Goal: Information Seeking & Learning: Learn about a topic

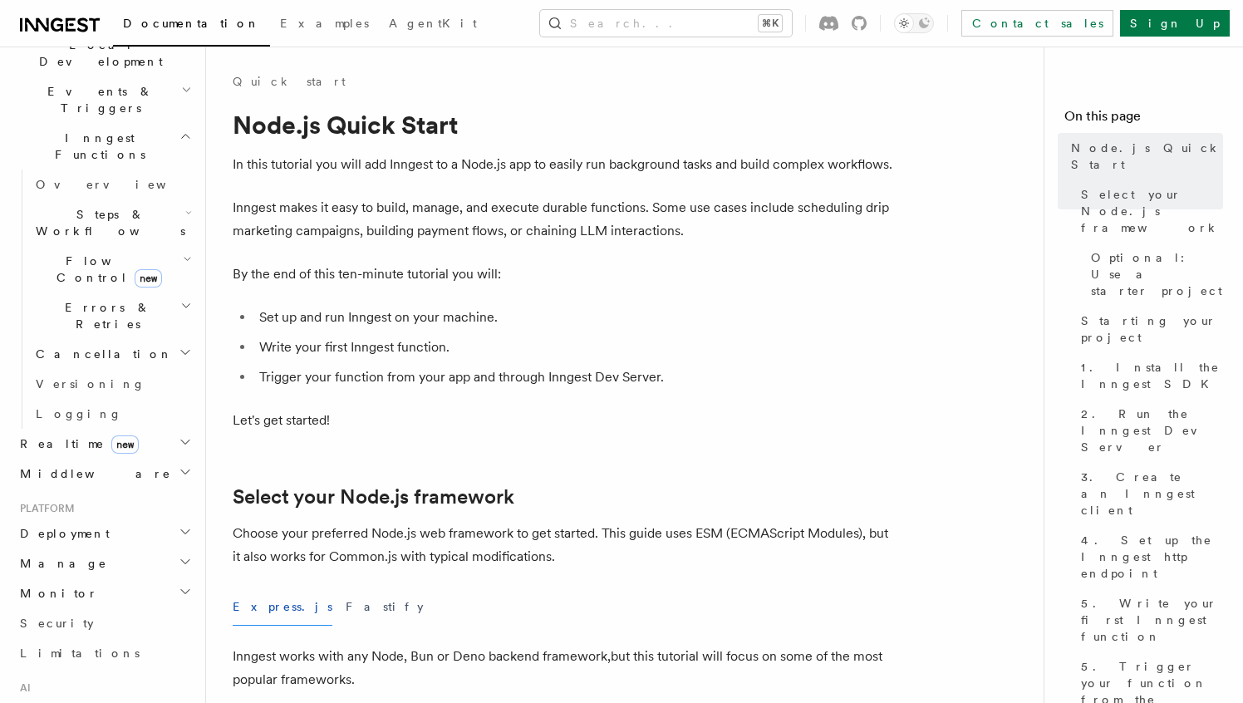
scroll to position [557, 0]
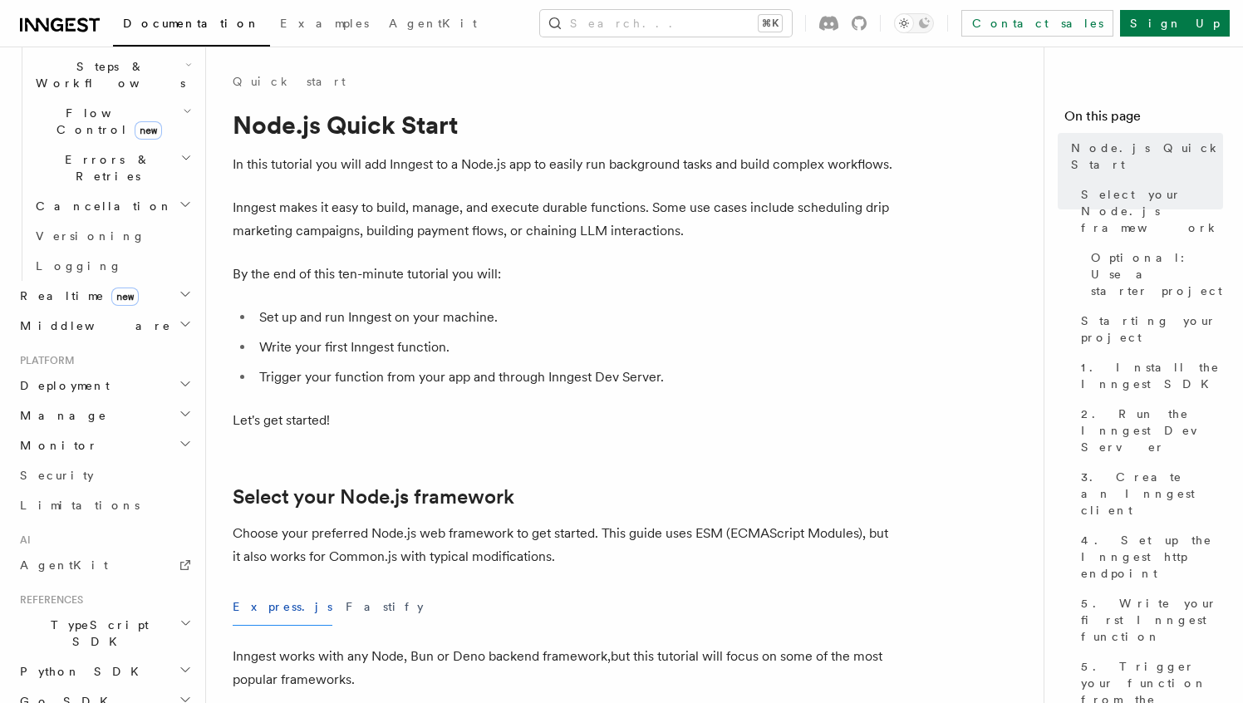
click at [174, 610] on h2 "TypeScript SDK" at bounding box center [104, 633] width 182 height 47
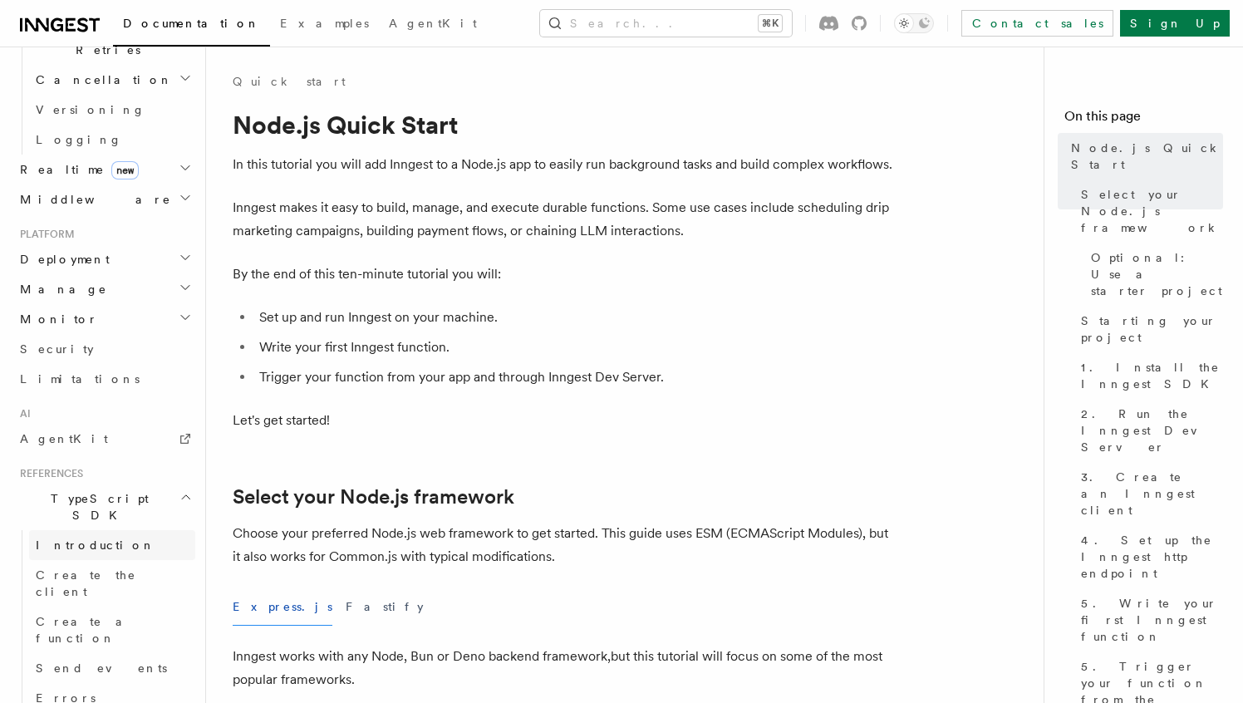
scroll to position [733, 0]
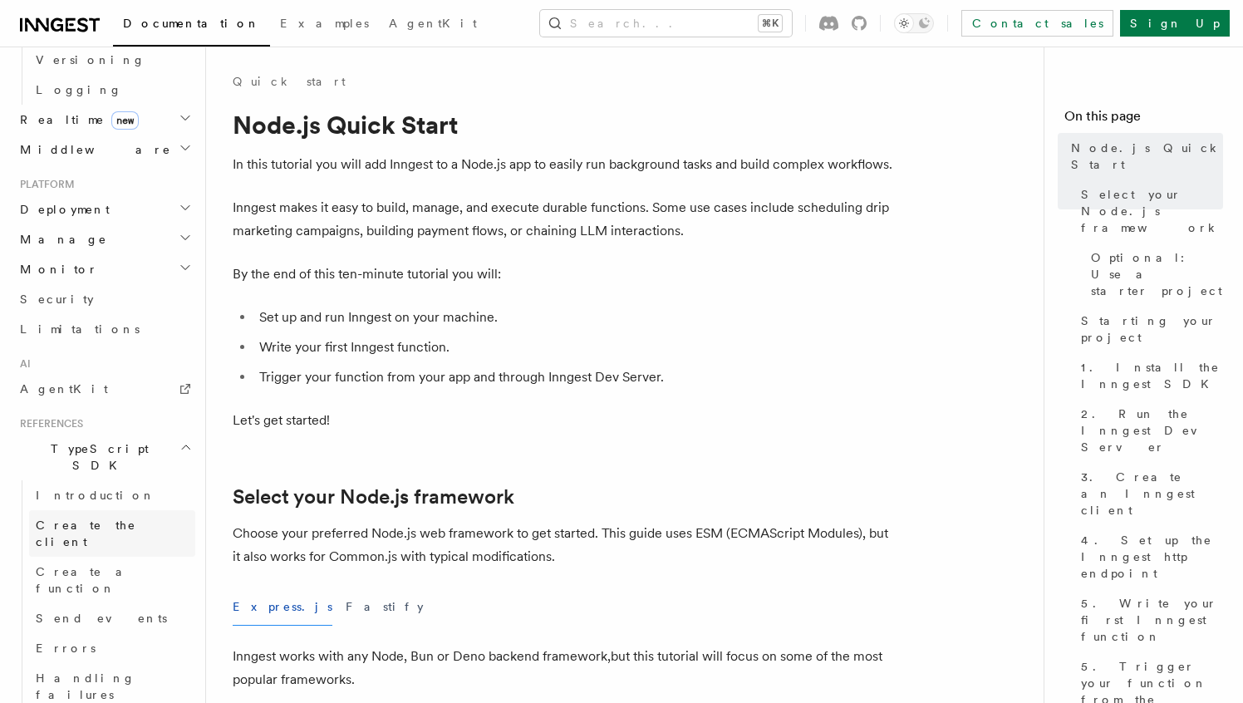
click at [88, 518] on span "Create the client" at bounding box center [86, 533] width 101 height 30
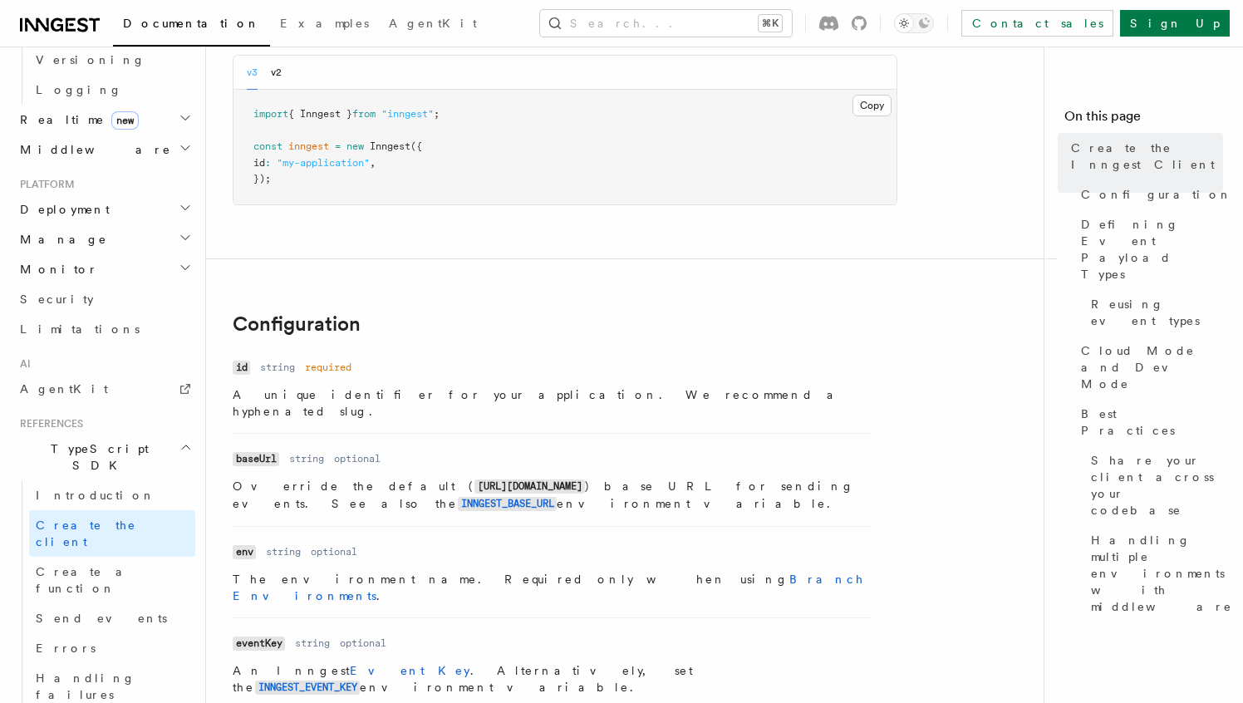
scroll to position [213, 0]
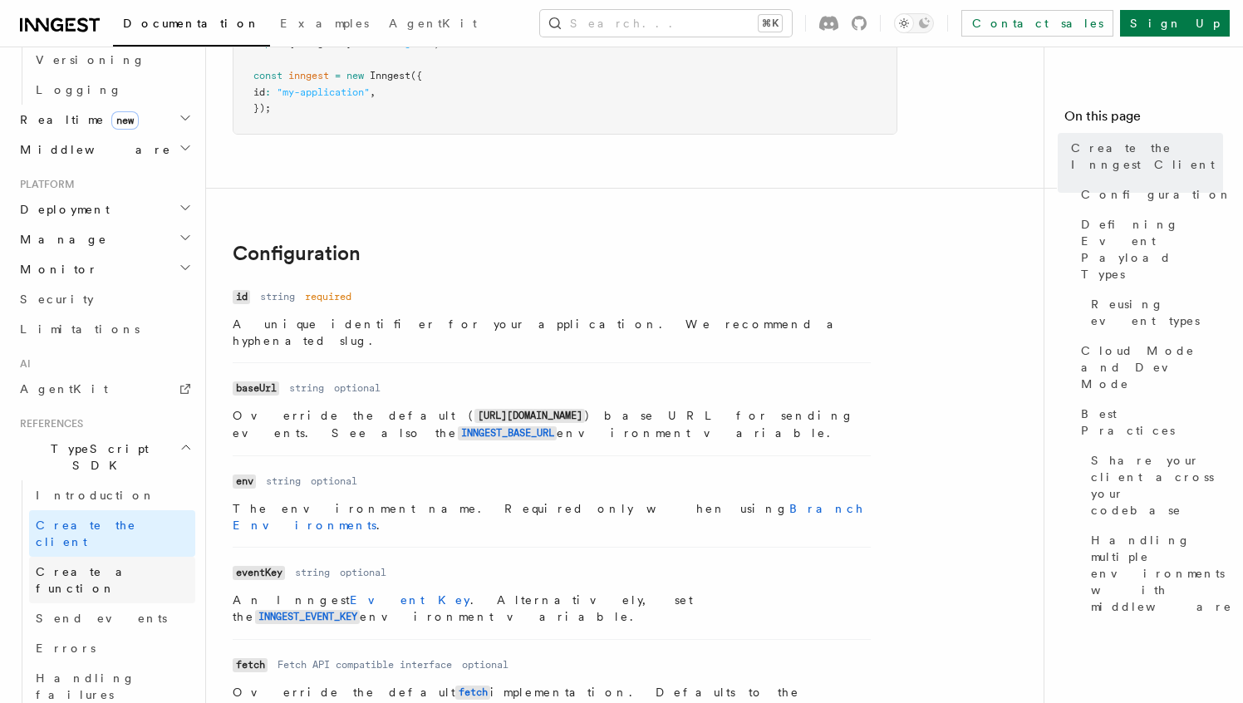
click at [133, 557] on link "Create a function" at bounding box center [112, 580] width 166 height 47
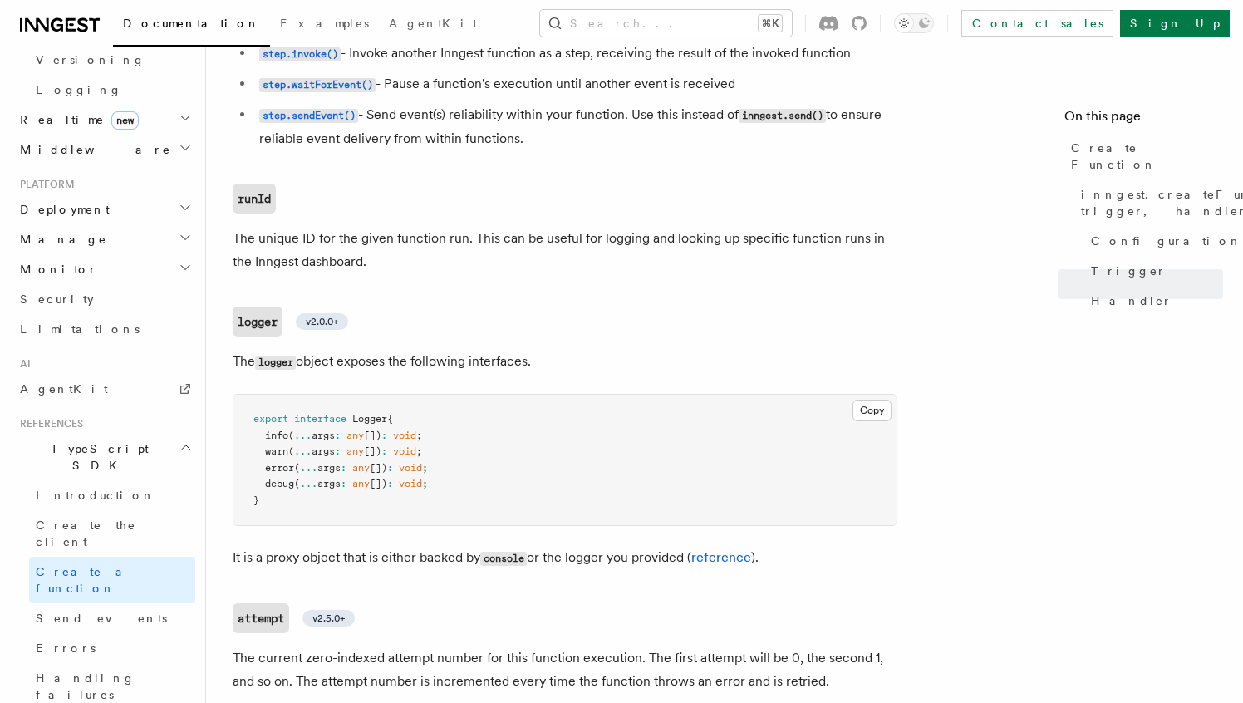
scroll to position [3887, 0]
click at [86, 612] on span "Send events" at bounding box center [101, 618] width 131 height 13
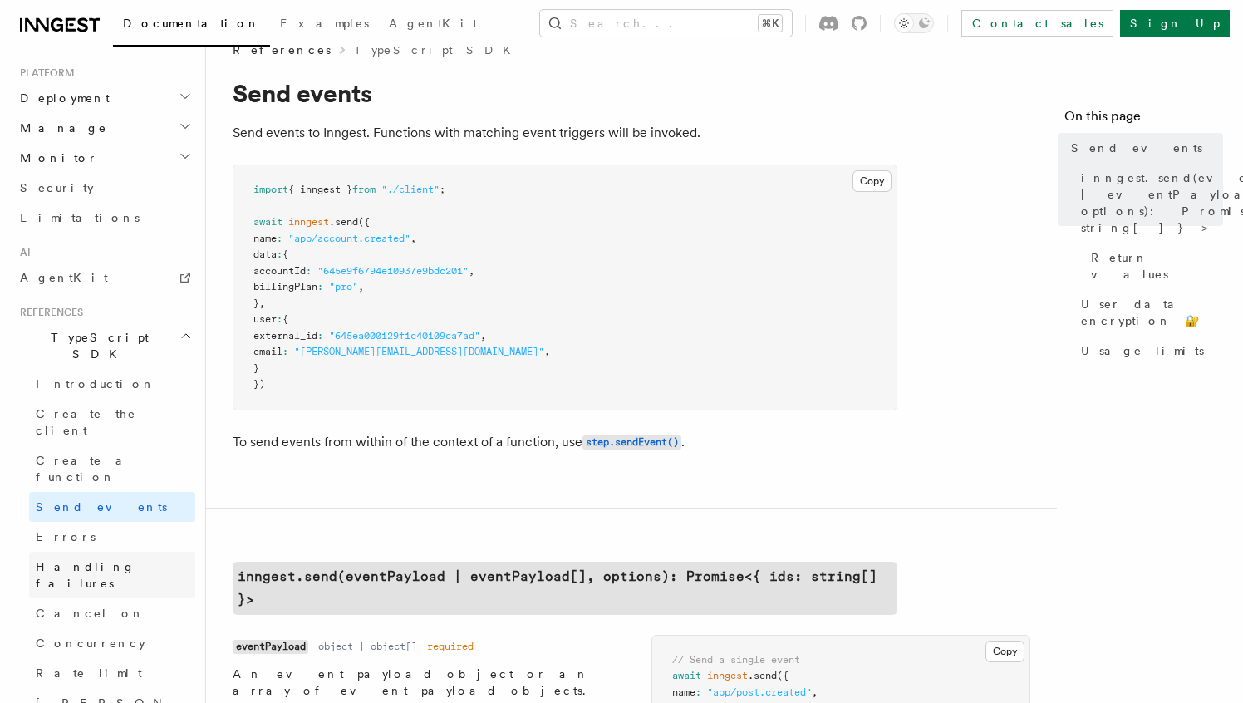
scroll to position [847, 0]
click at [114, 626] on link "Concurrency" at bounding box center [112, 641] width 166 height 30
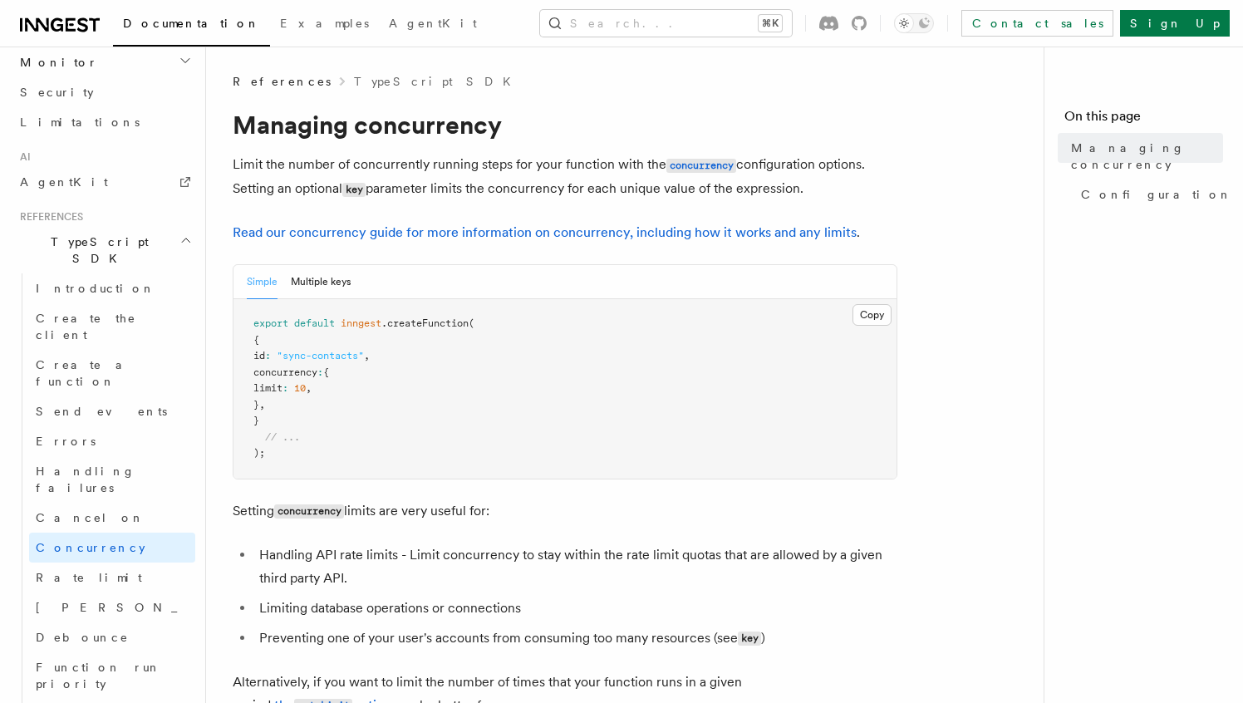
scroll to position [946, 0]
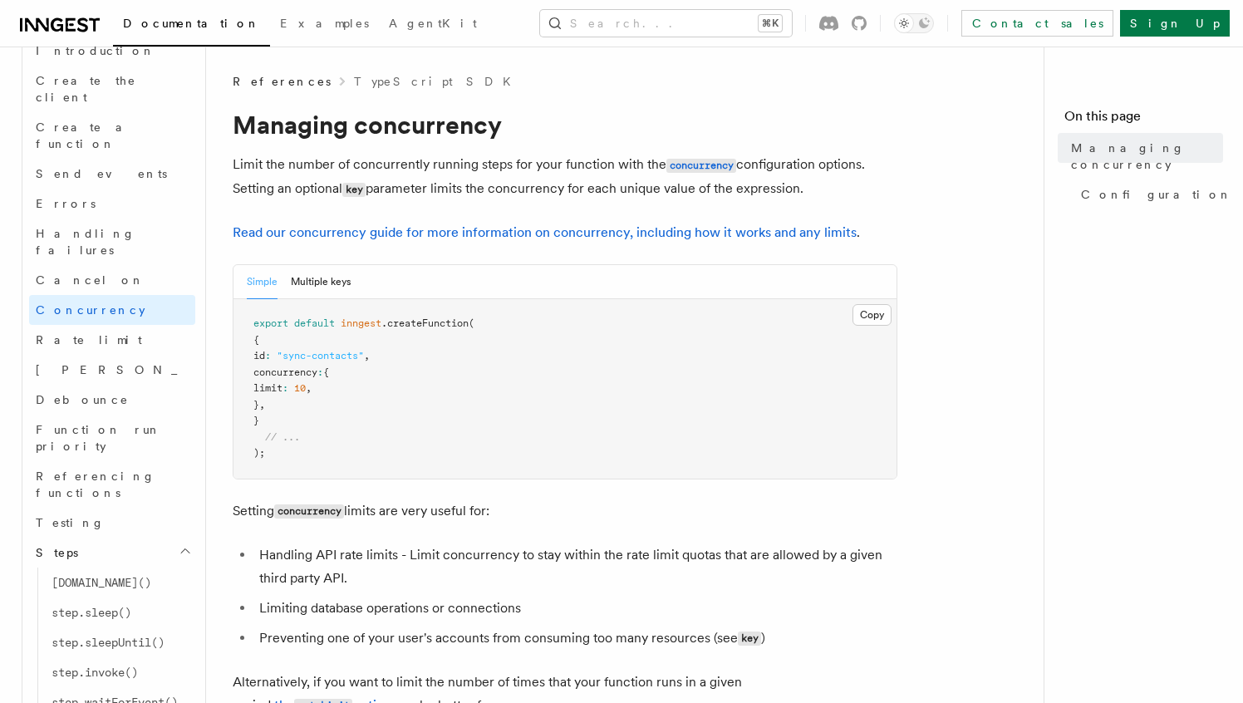
scroll to position [1178, 0]
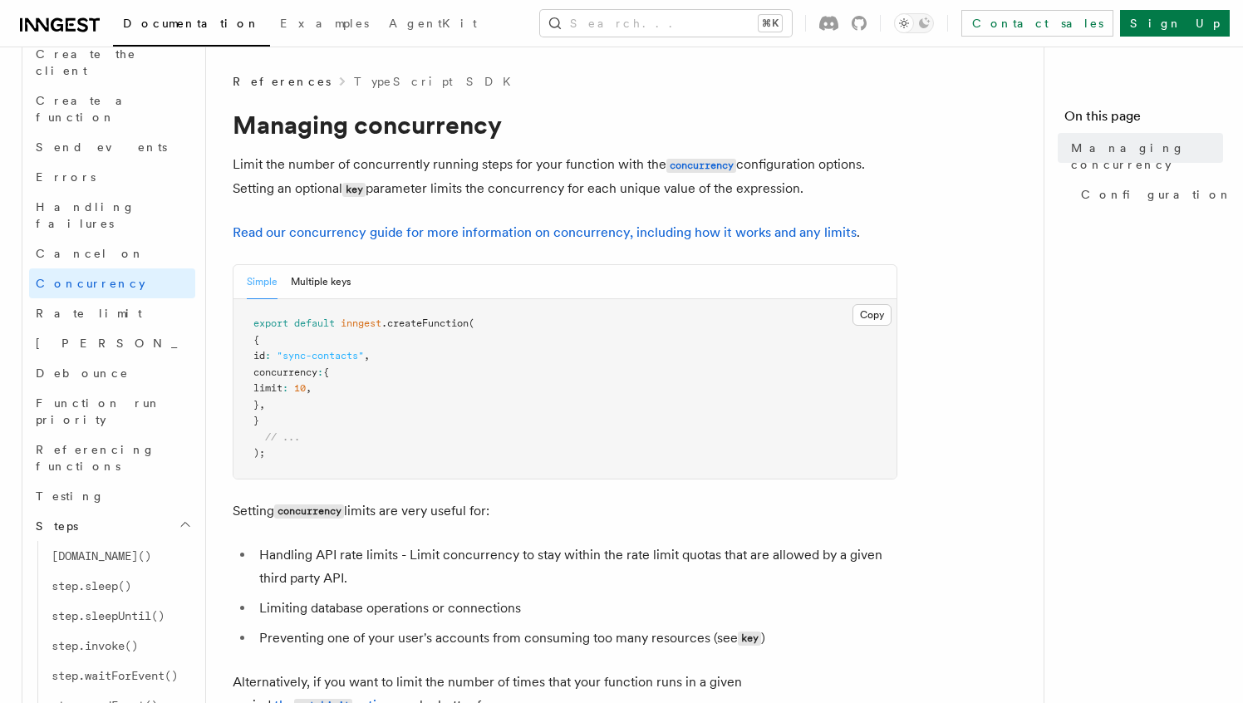
scroll to position [1219, 0]
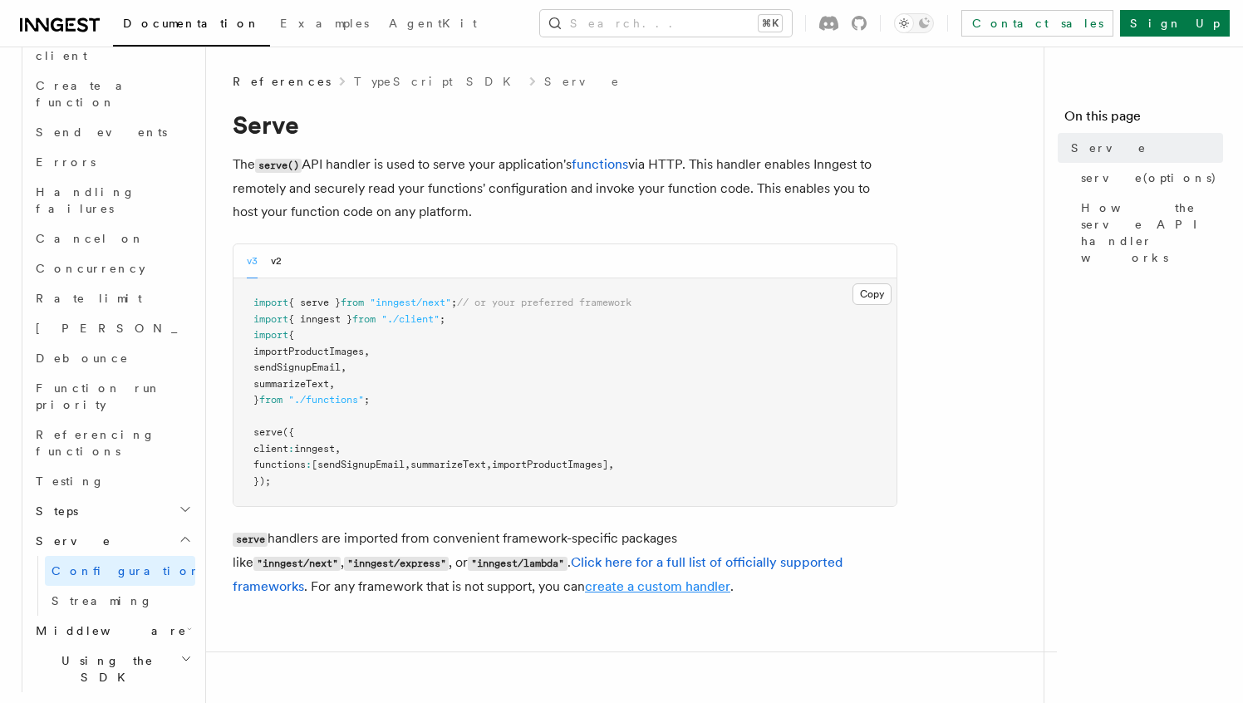
click at [585, 590] on link "create a custom handler" at bounding box center [657, 586] width 145 height 16
click at [585, 585] on link "create a custom handler" at bounding box center [657, 586] width 145 height 16
click at [585, 589] on link "create a custom handler" at bounding box center [657, 586] width 145 height 16
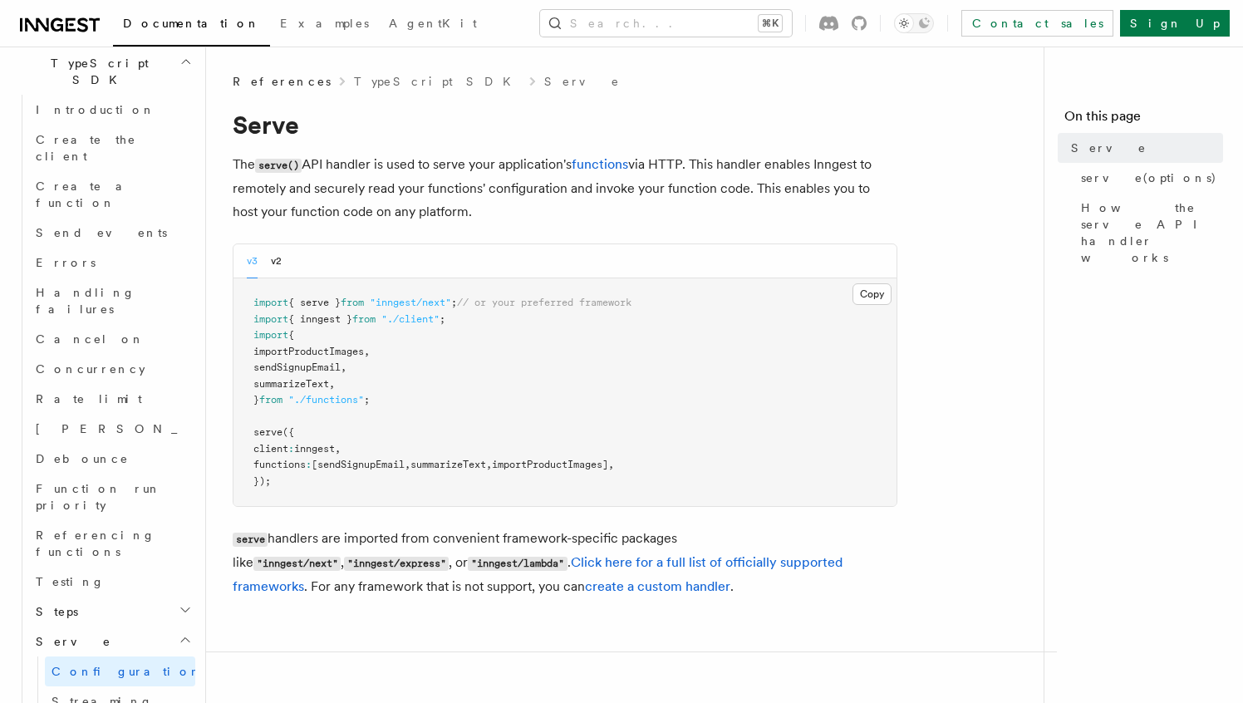
scroll to position [1151, 0]
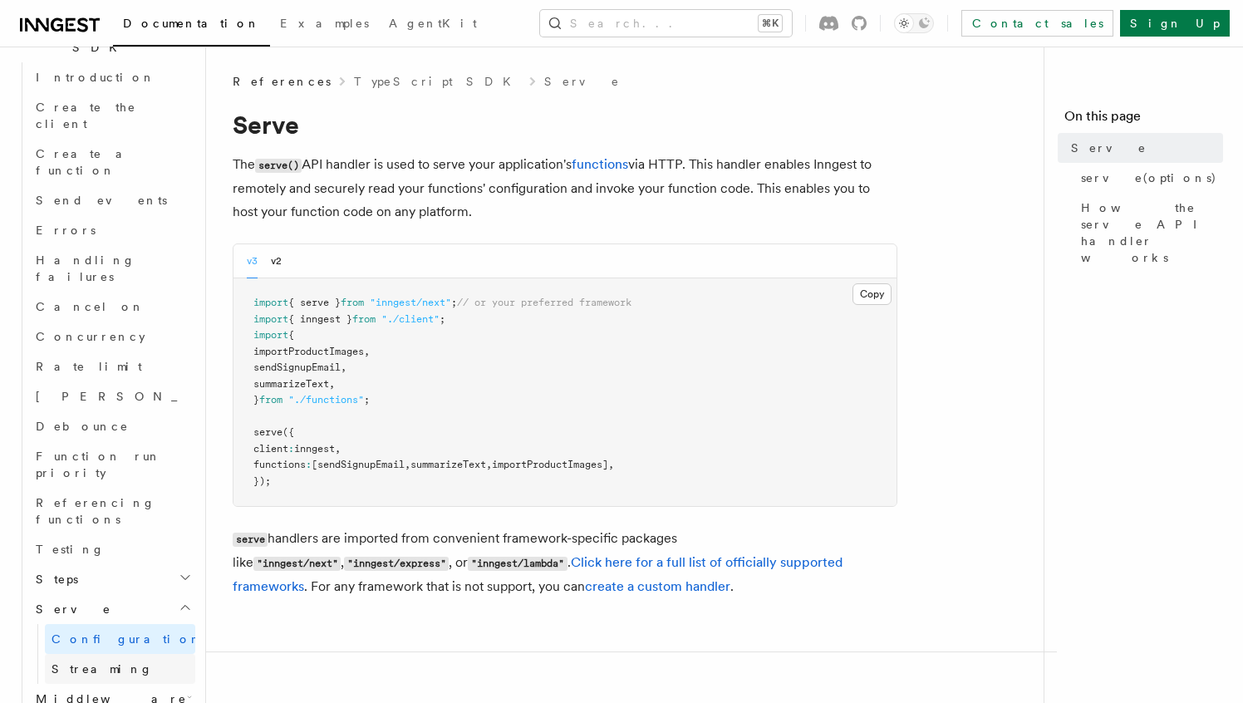
click at [106, 654] on link "Streaming" at bounding box center [120, 669] width 150 height 30
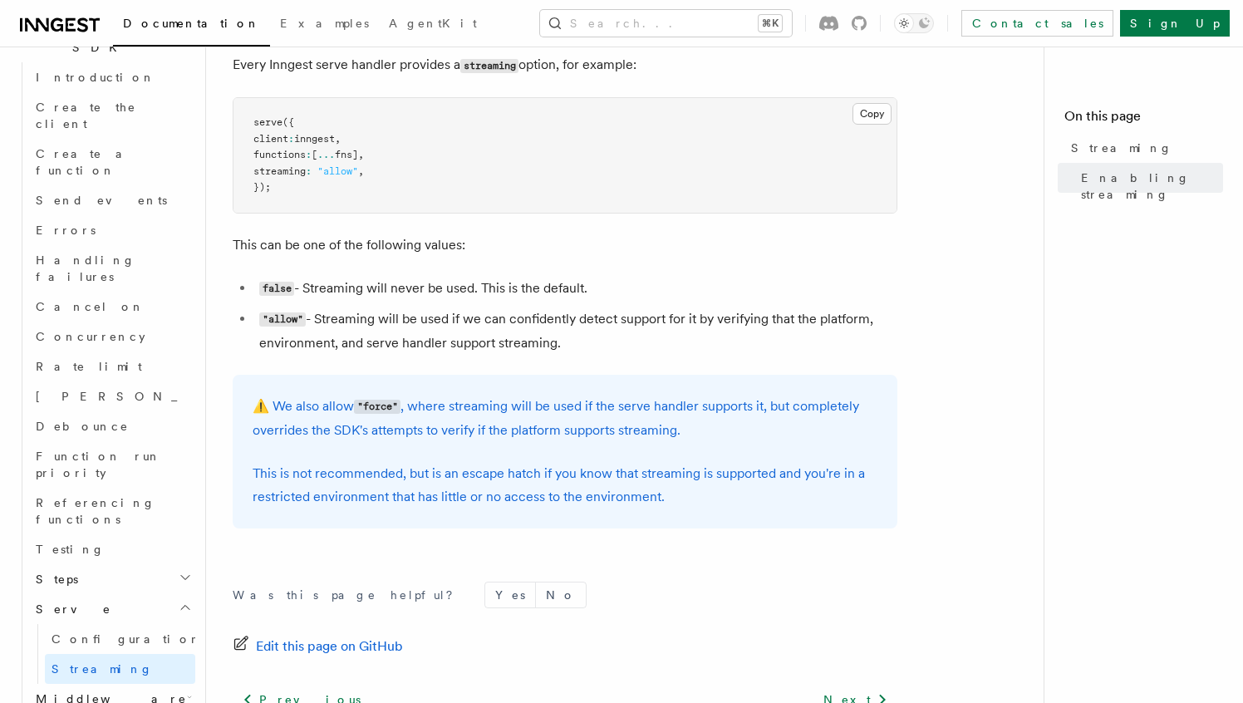
scroll to position [459, 0]
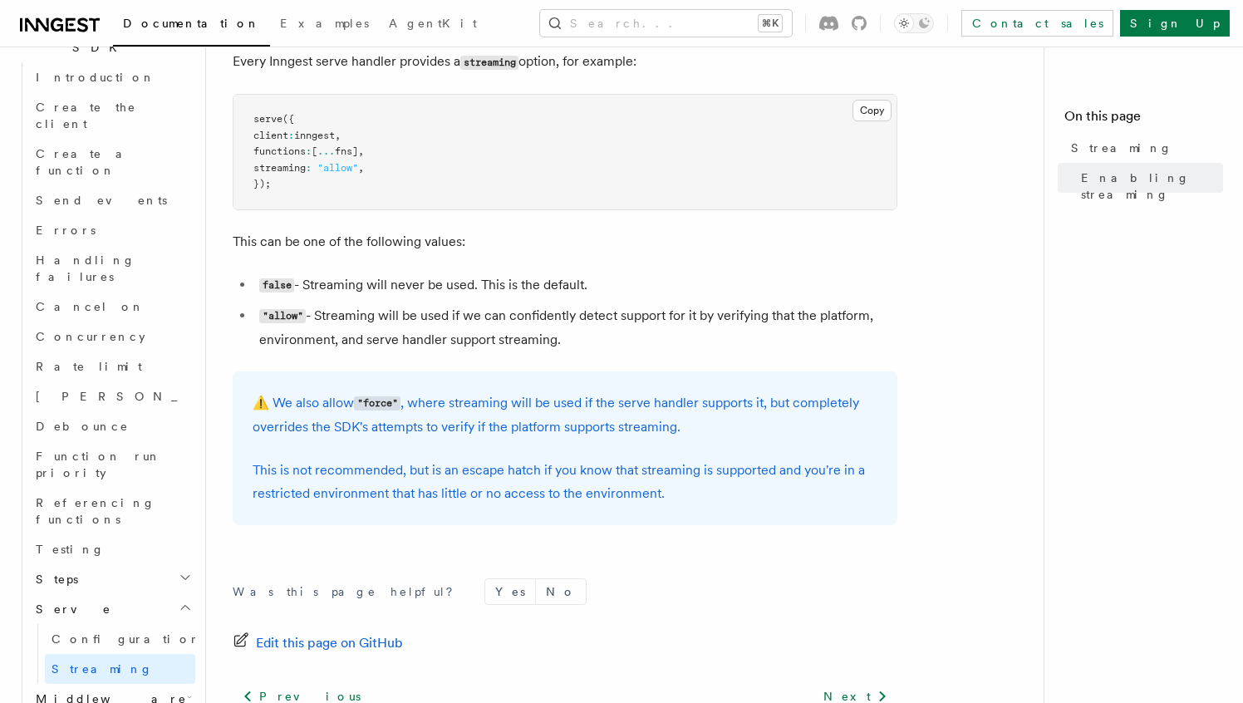
click at [150, 684] on h2 "Middleware" at bounding box center [112, 699] width 166 height 30
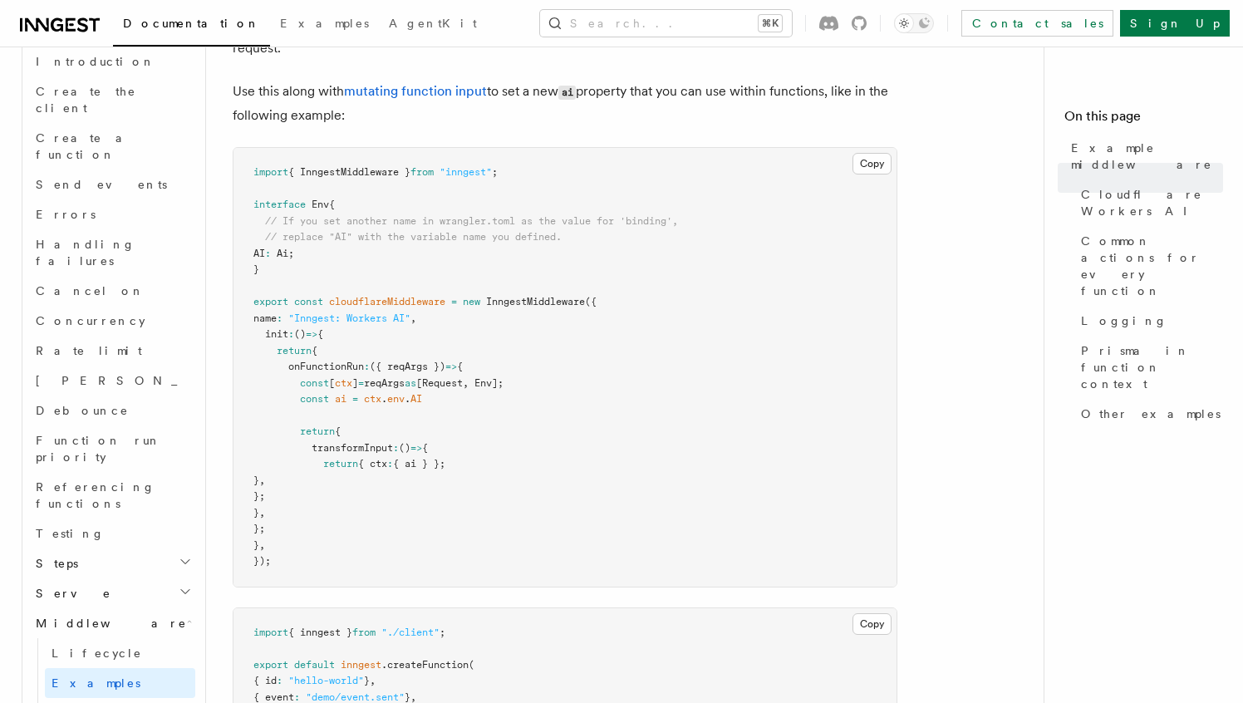
scroll to position [606, 0]
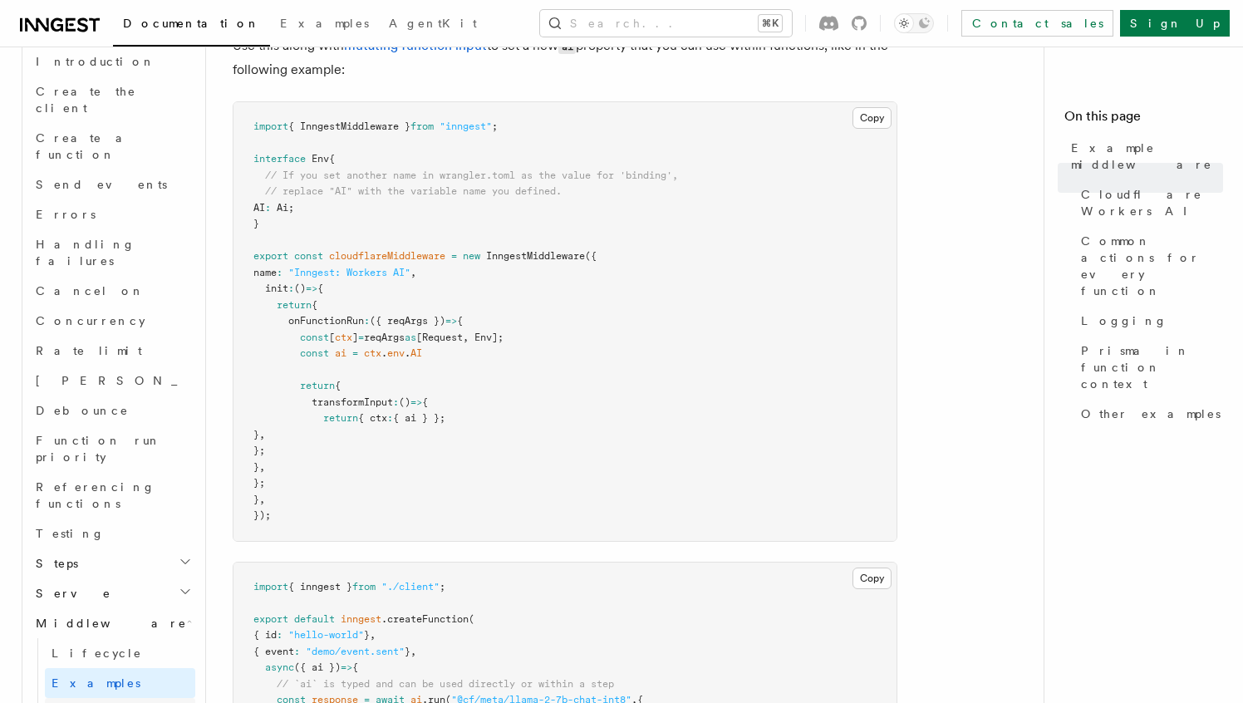
click at [142, 698] on link "TypeScript" at bounding box center [120, 713] width 150 height 30
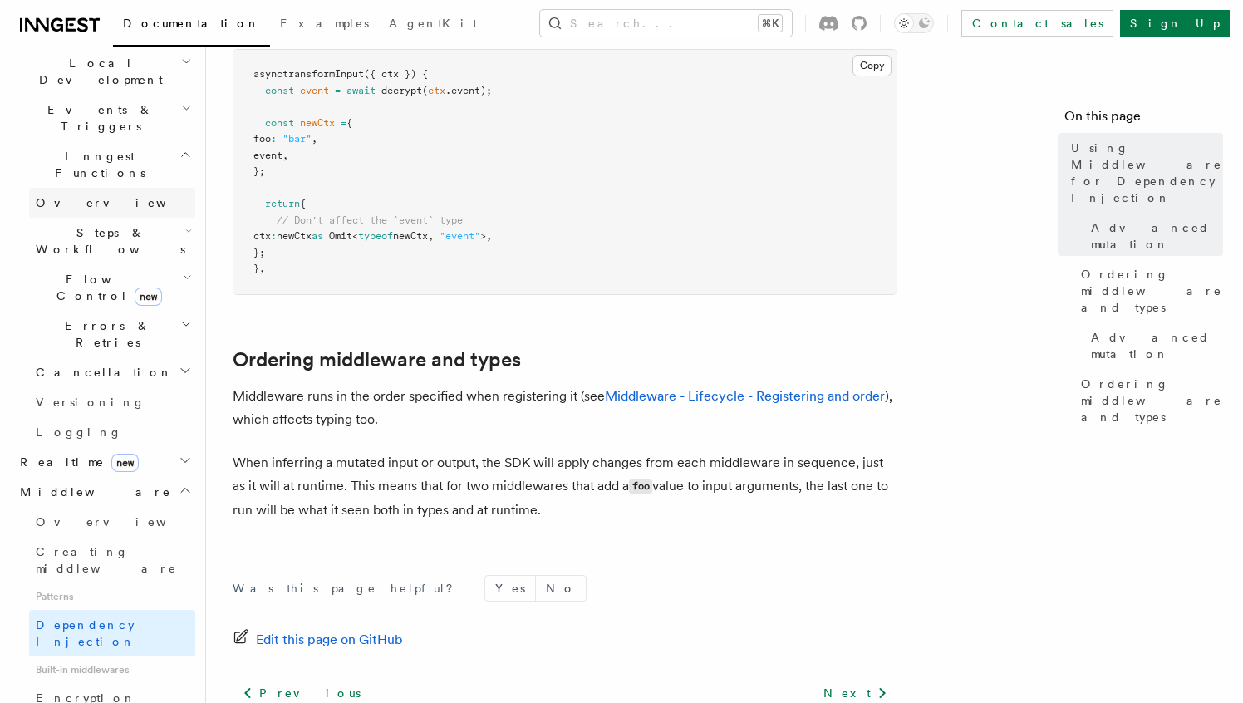
scroll to position [489, 0]
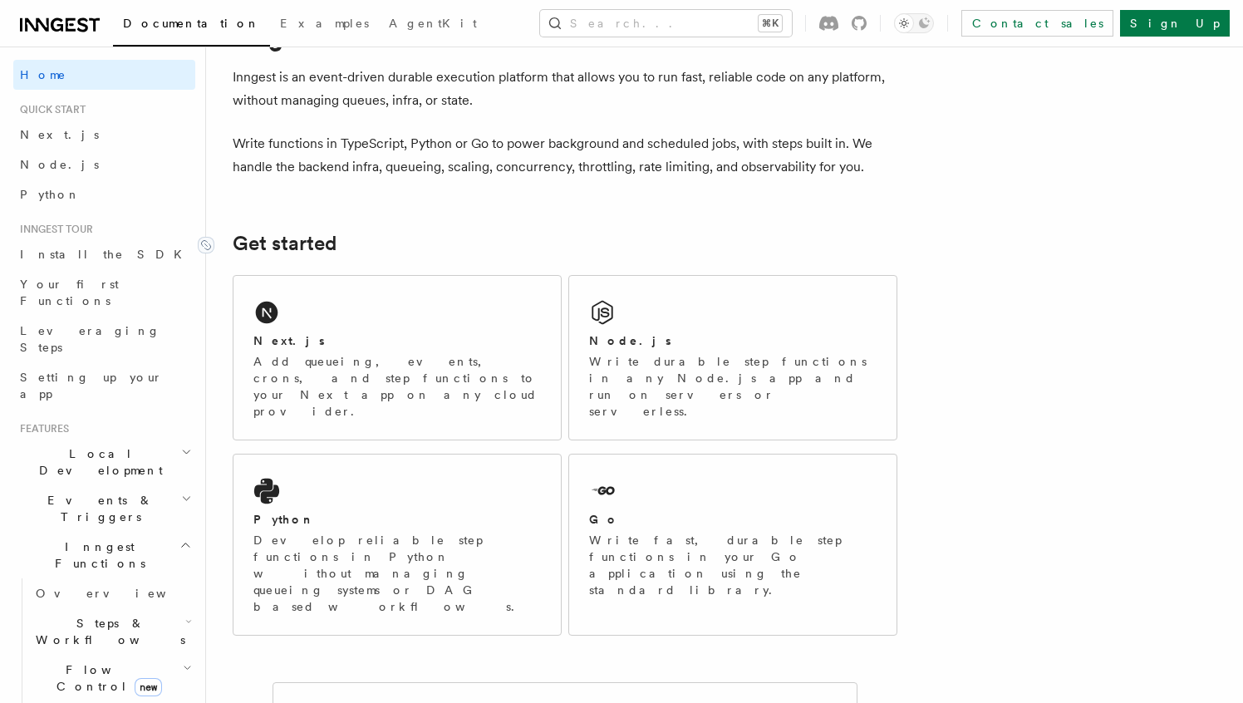
scroll to position [73, 0]
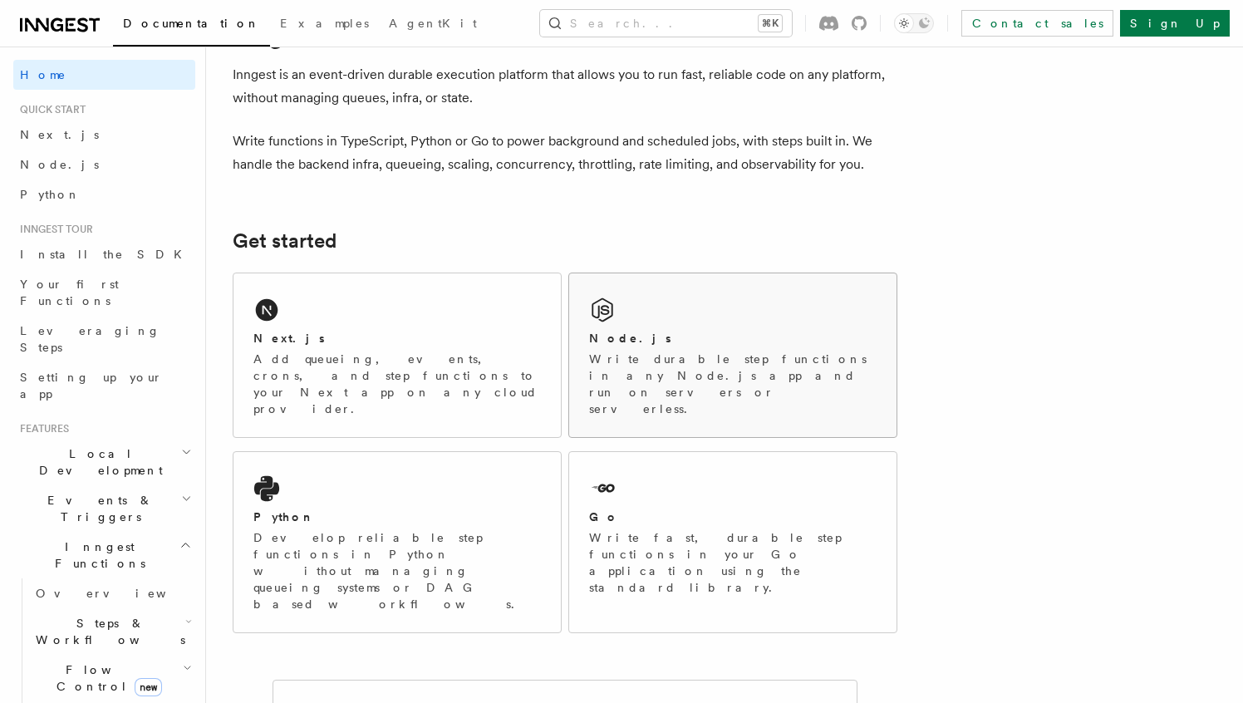
click at [762, 351] on p "Write durable step functions in any Node.js app and run on servers or serverles…" at bounding box center [732, 384] width 287 height 66
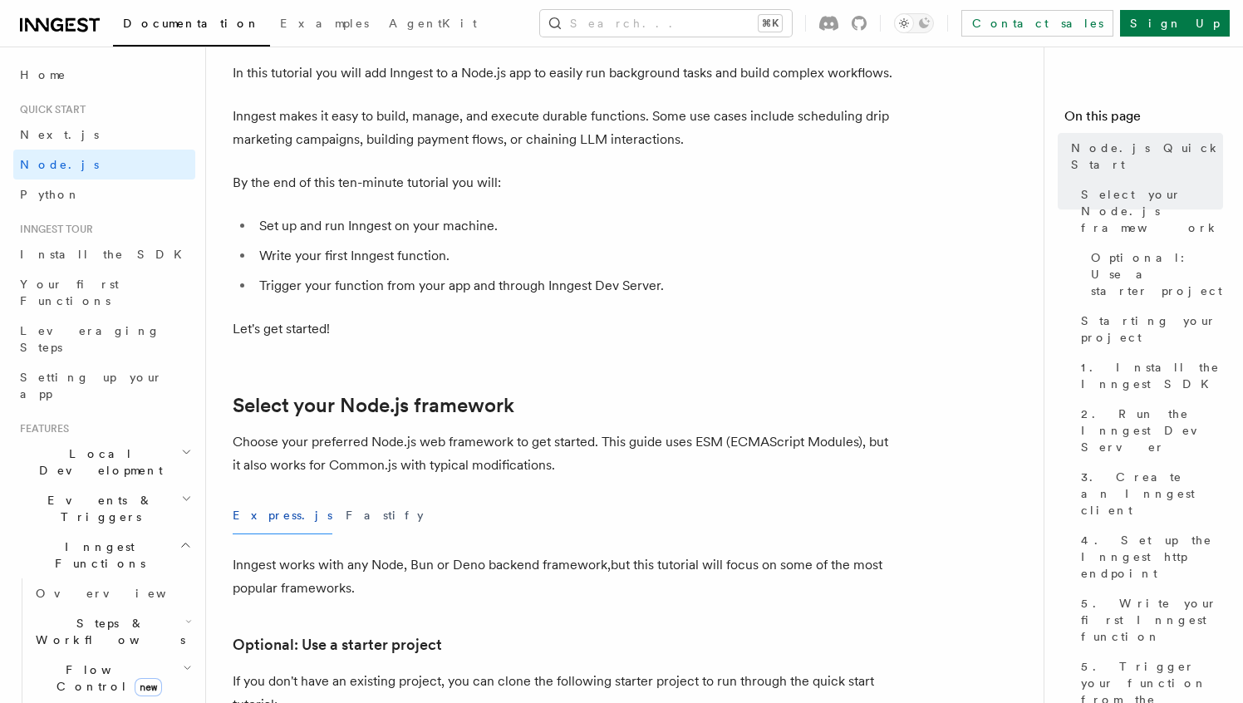
scroll to position [225, 0]
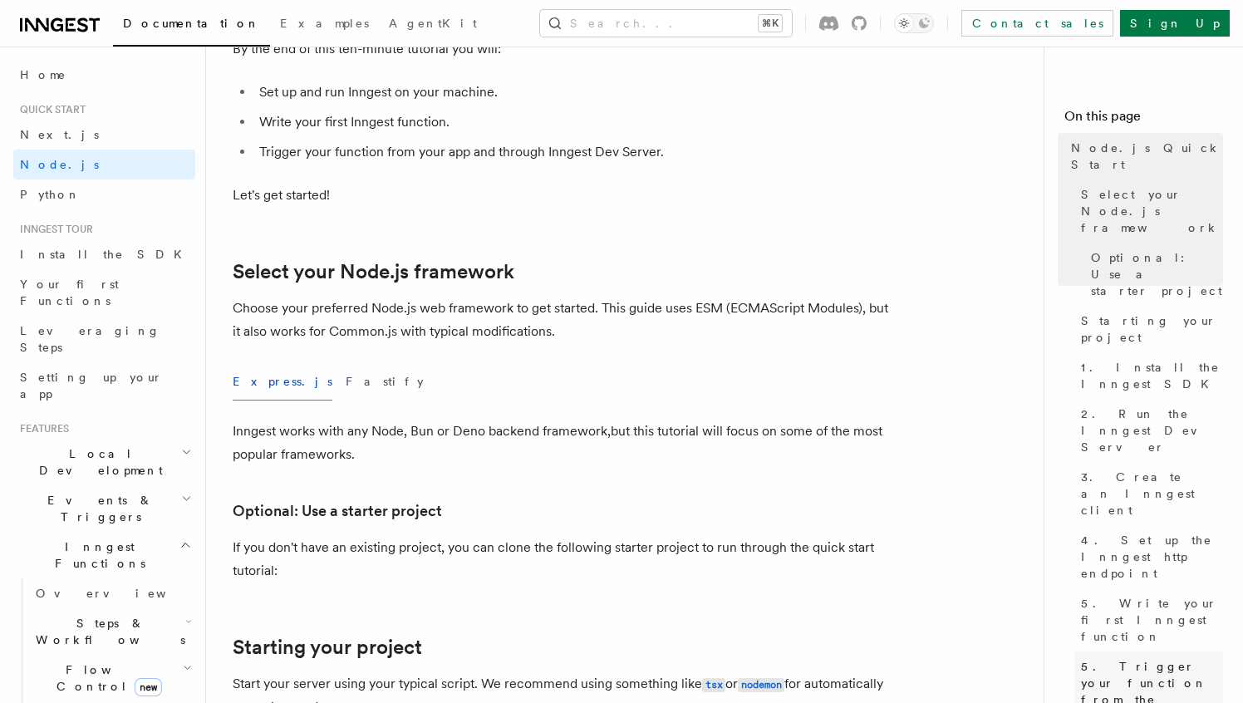
click at [1142, 658] on span "5. Trigger your function from the Inngest Dev Server UI" at bounding box center [1152, 699] width 142 height 83
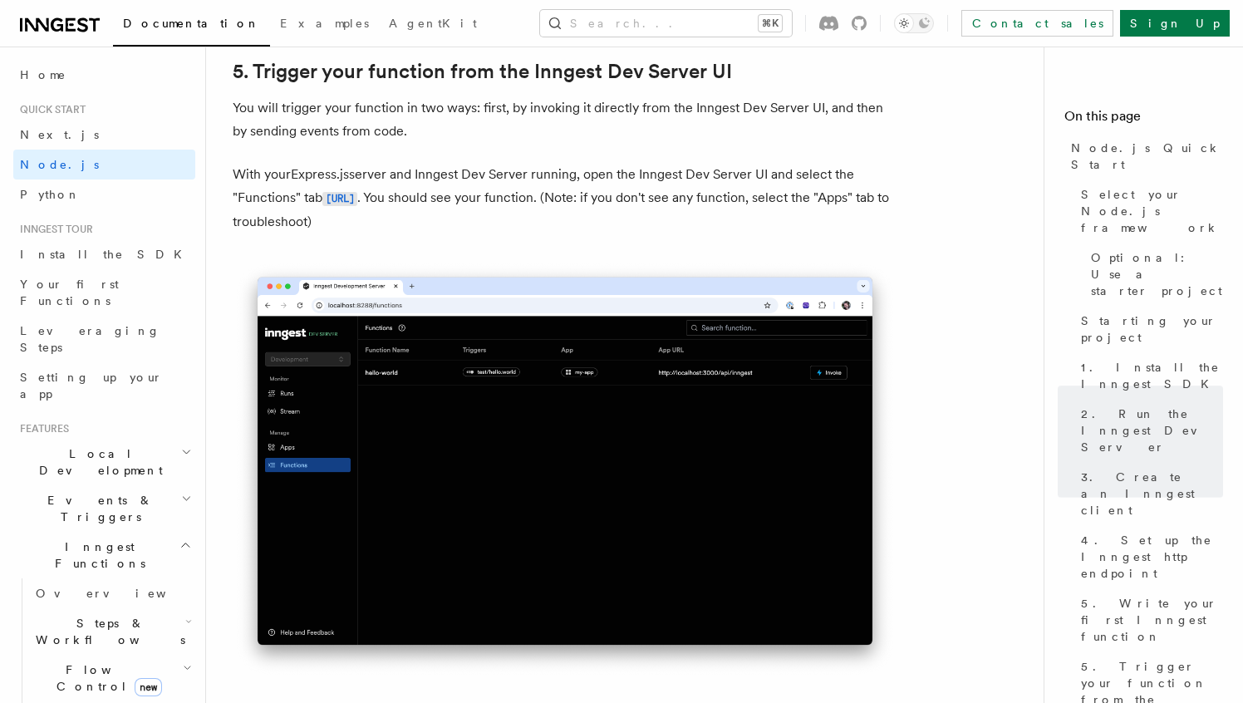
scroll to position [3932, 0]
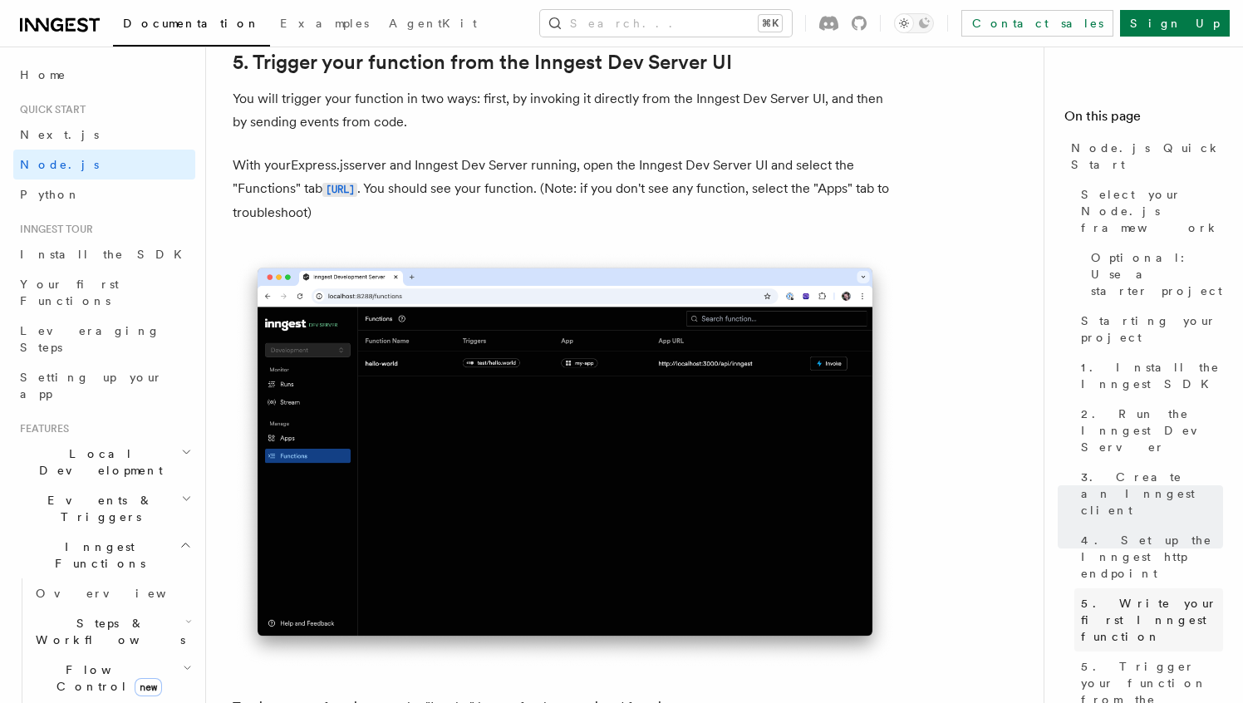
click at [1169, 595] on span "5. Write your first Inngest function" at bounding box center [1152, 620] width 142 height 50
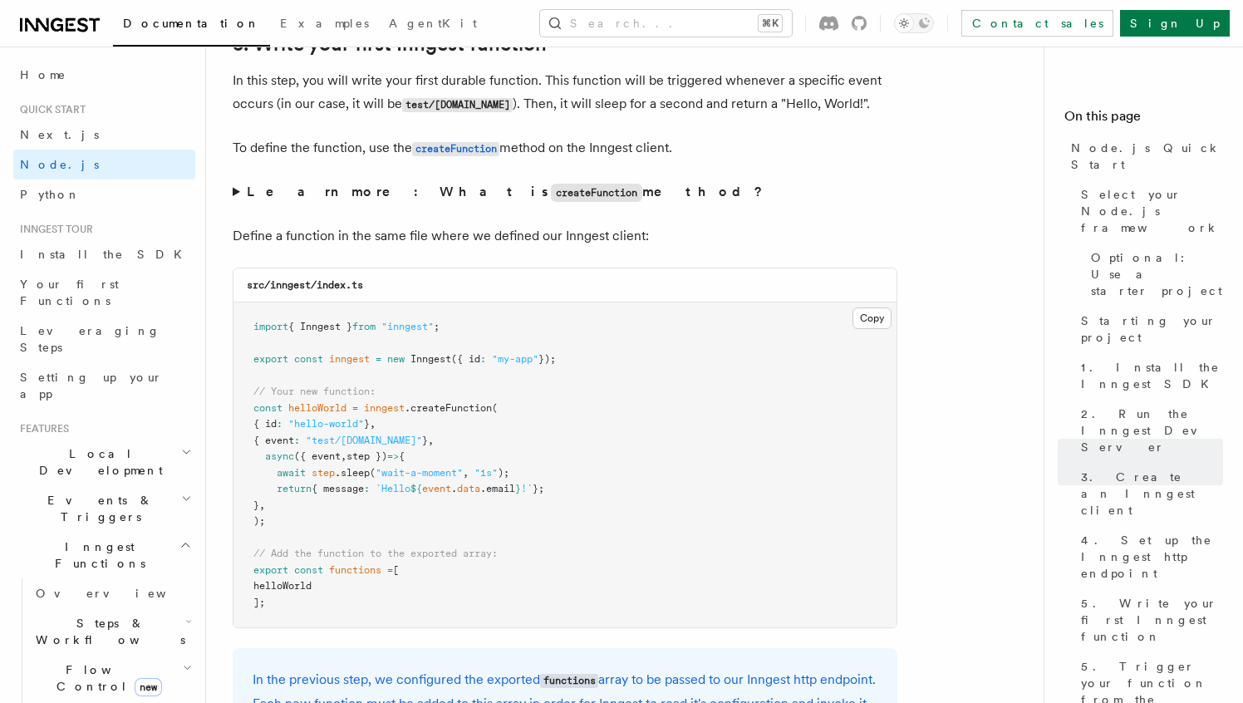
scroll to position [3154, 0]
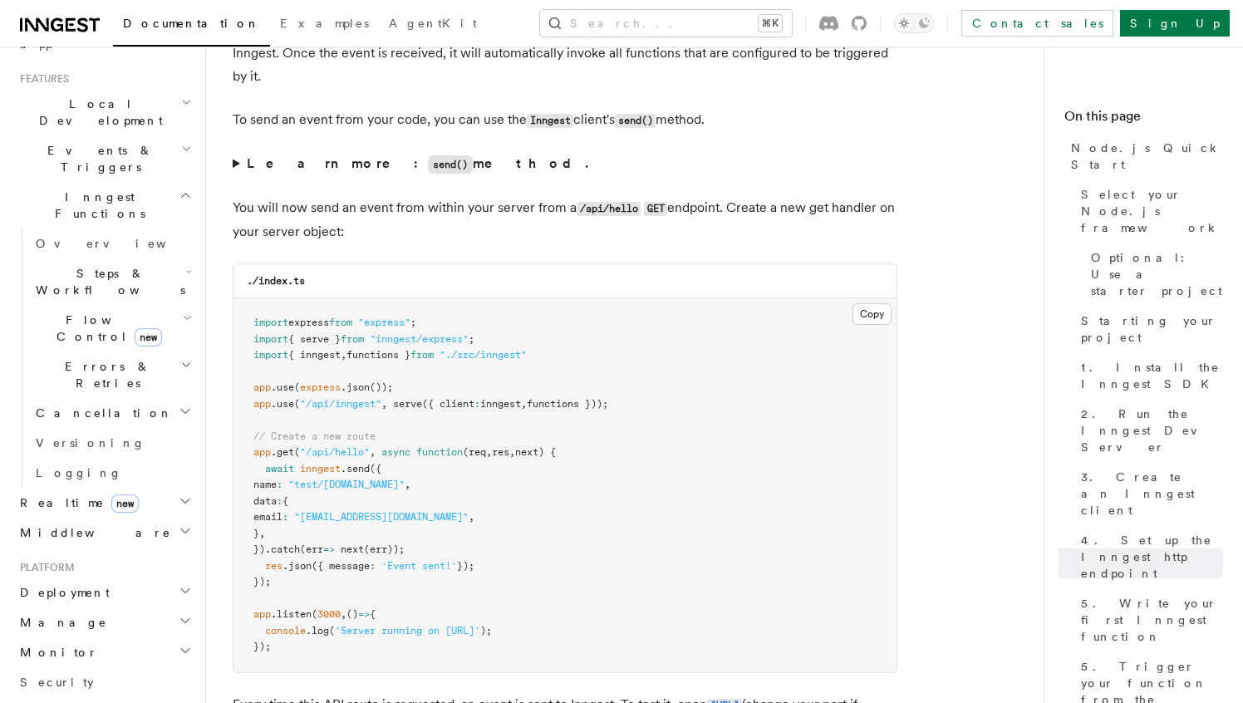
scroll to position [351, 0]
click at [184, 582] on icon "button" at bounding box center [185, 588] width 13 height 13
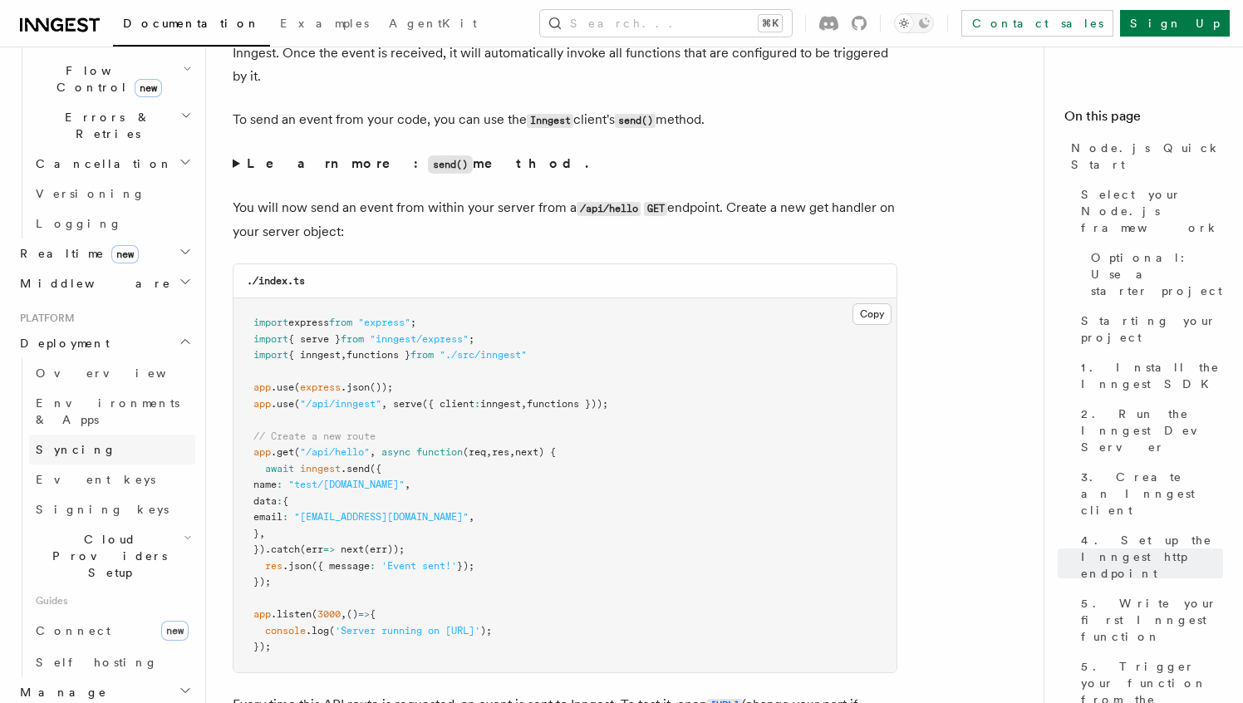
scroll to position [673, 0]
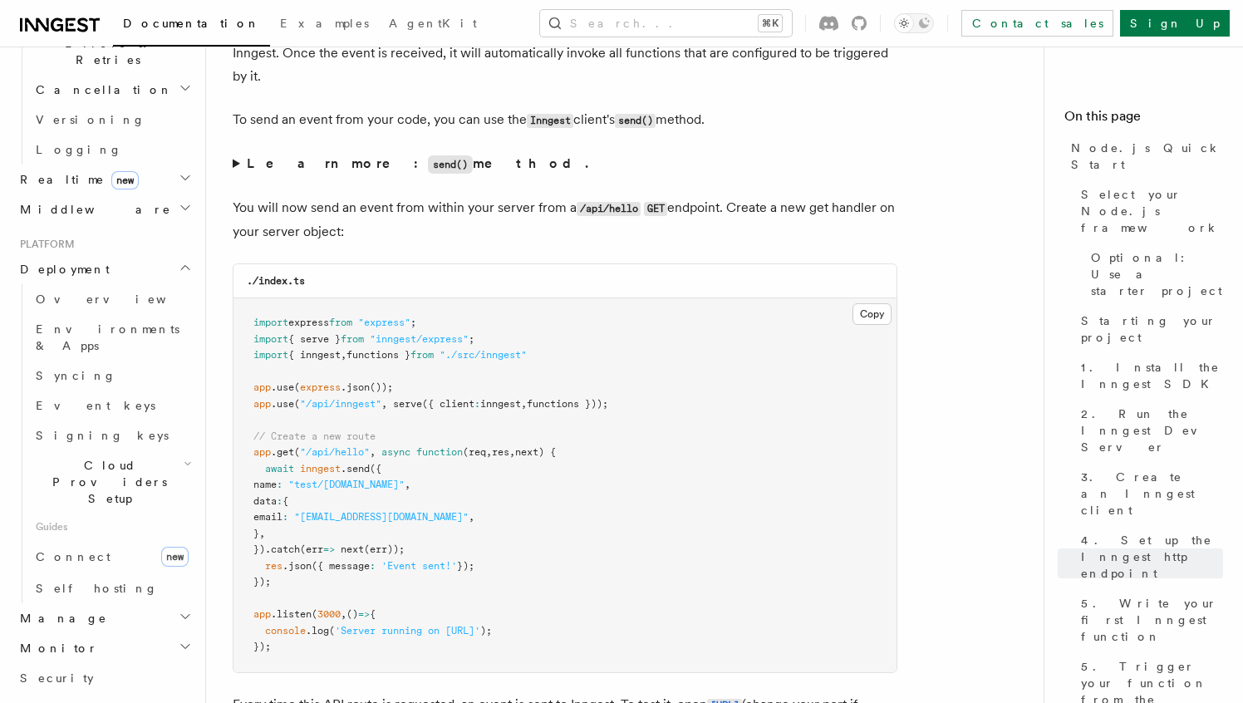
click at [132, 603] on h2 "Manage" at bounding box center [104, 618] width 182 height 30
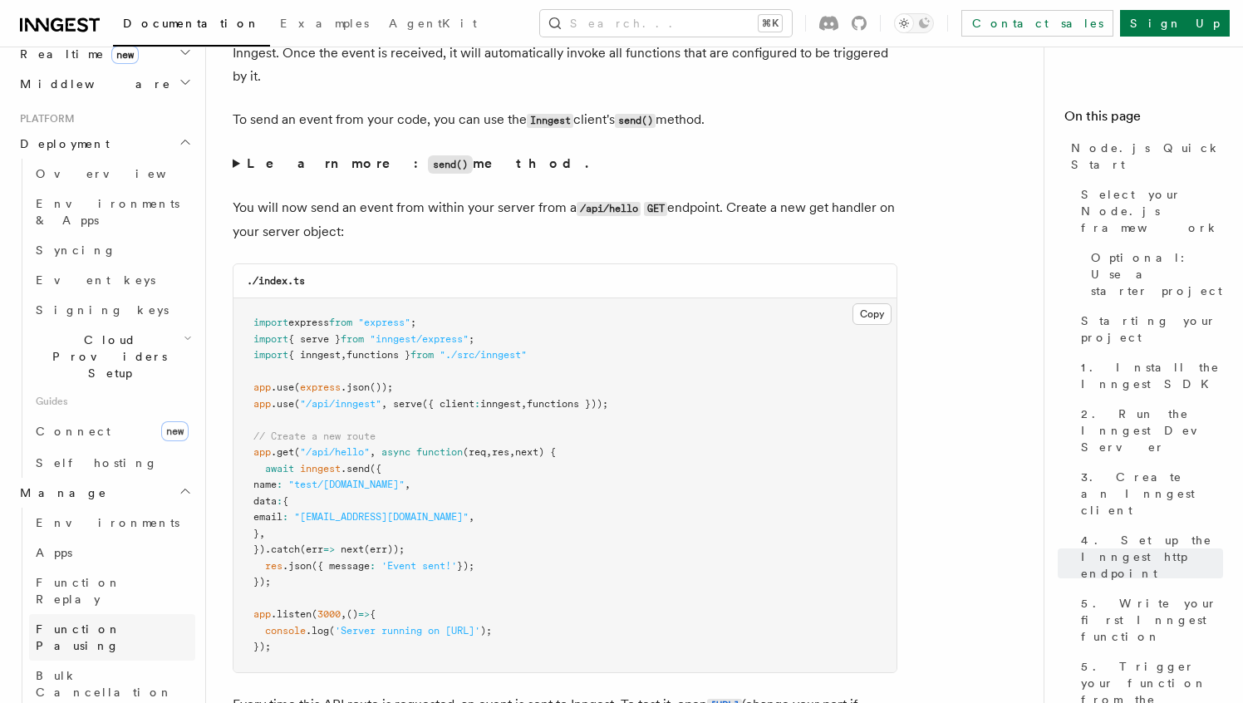
scroll to position [803, 0]
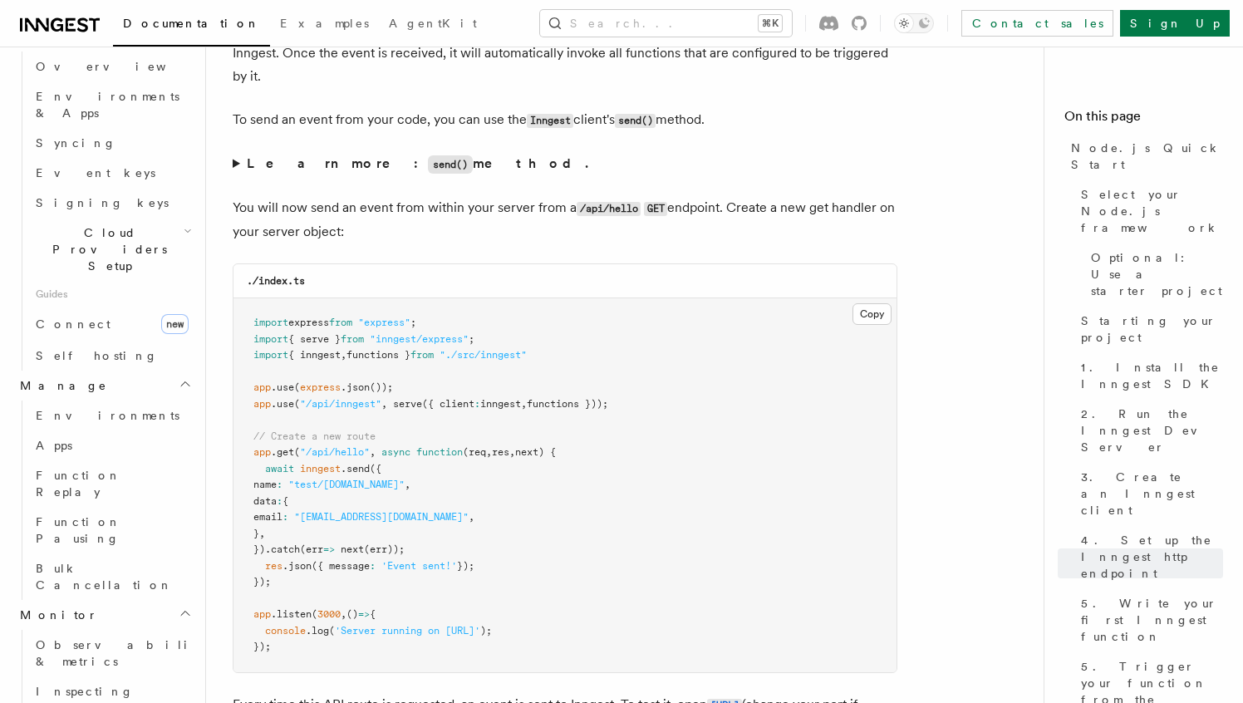
scroll to position [919, 0]
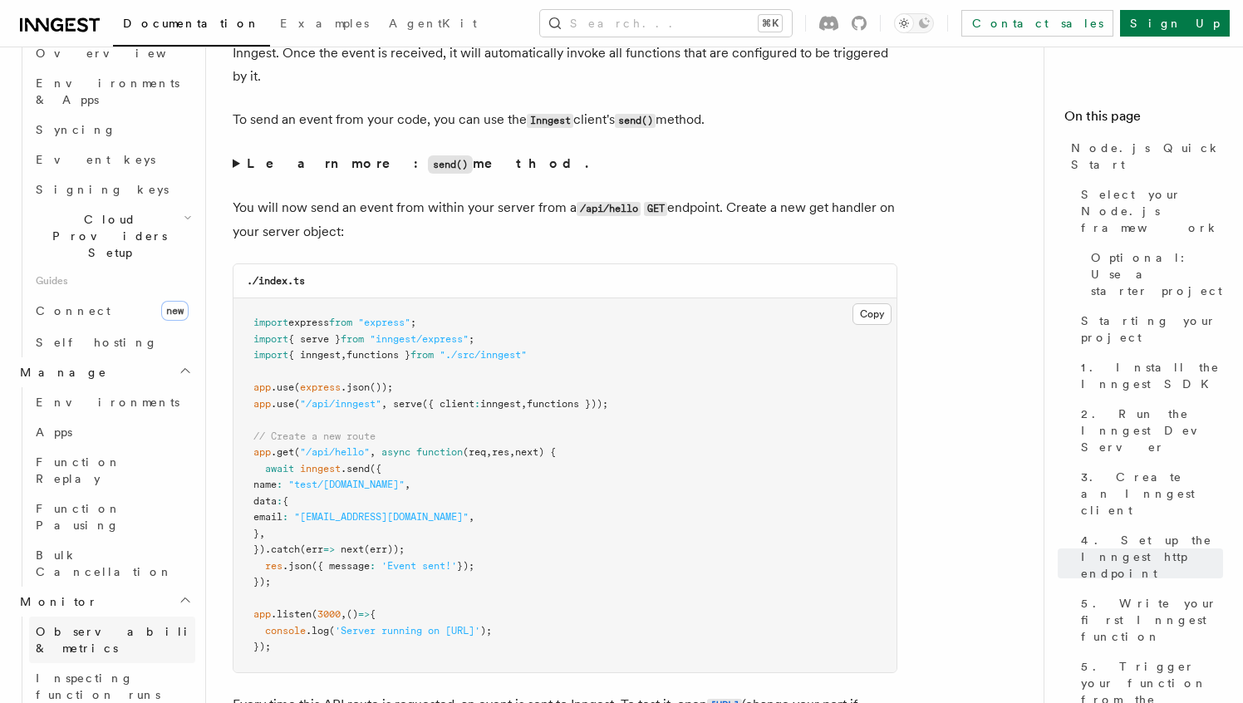
click at [125, 625] on span "Observability & metrics" at bounding box center [121, 640] width 171 height 30
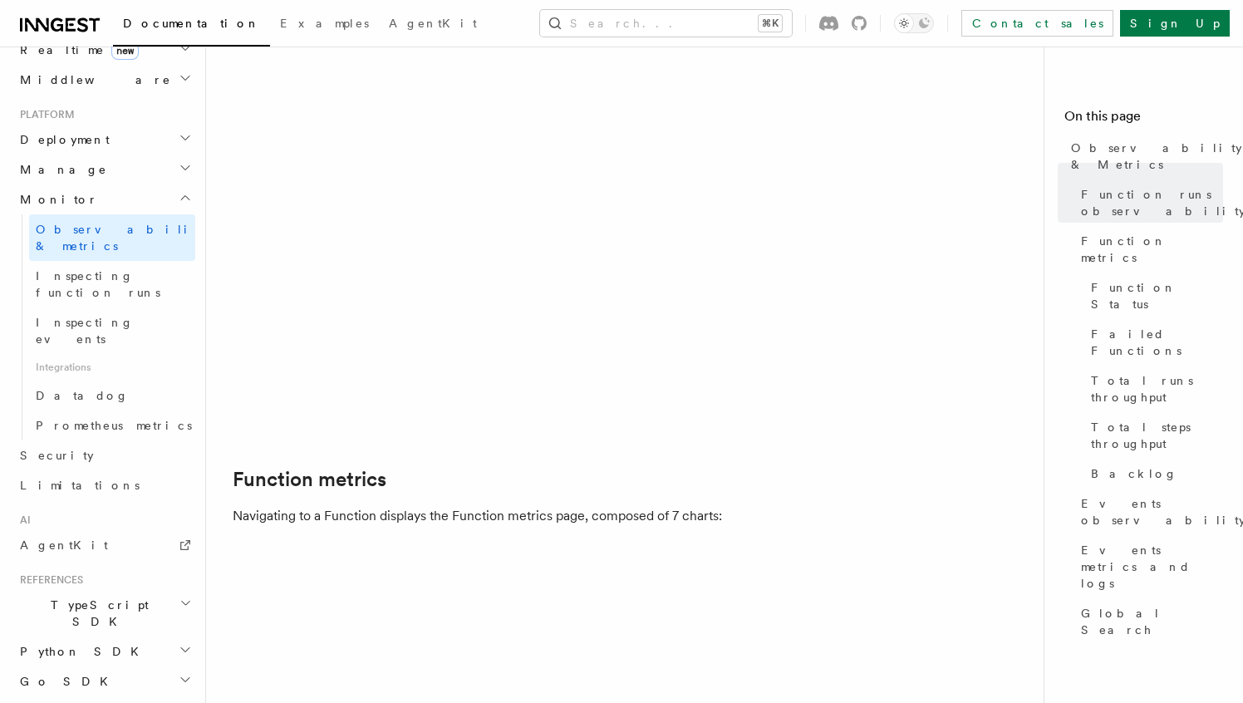
scroll to position [456, 0]
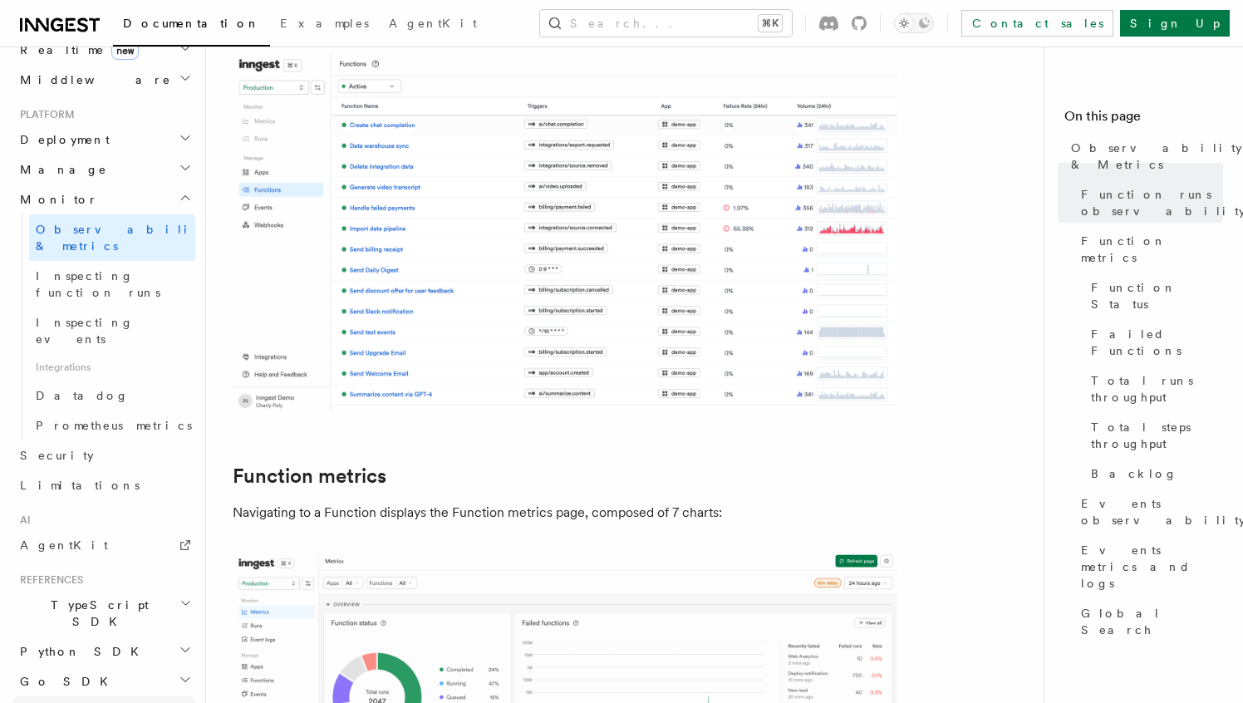
click at [99, 696] on link "REST API" at bounding box center [104, 711] width 182 height 30
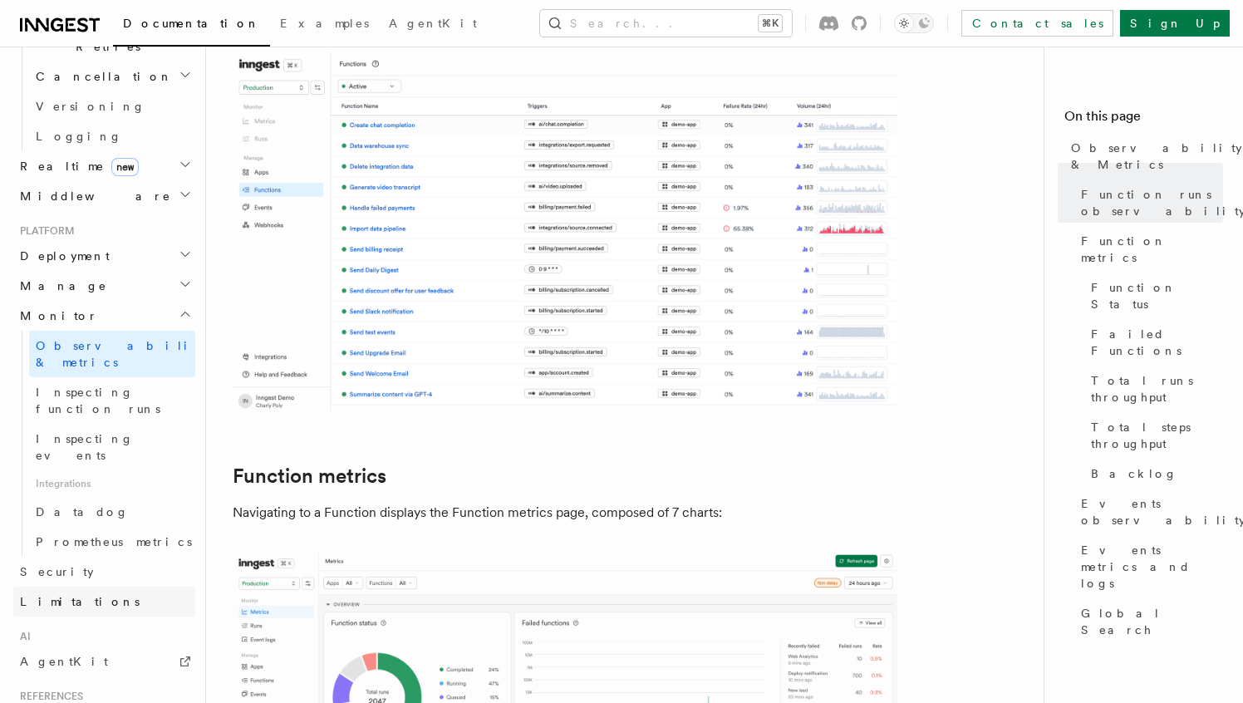
scroll to position [597, 0]
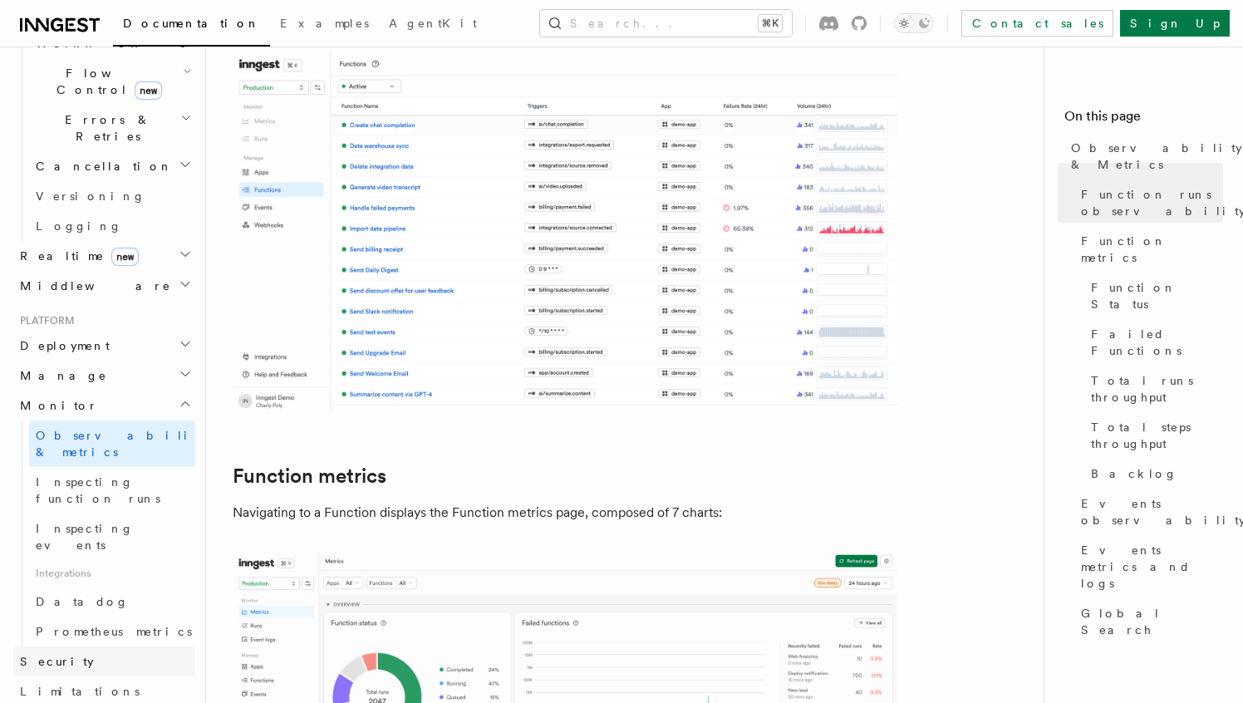
click at [129, 646] on link "Security" at bounding box center [104, 661] width 182 height 30
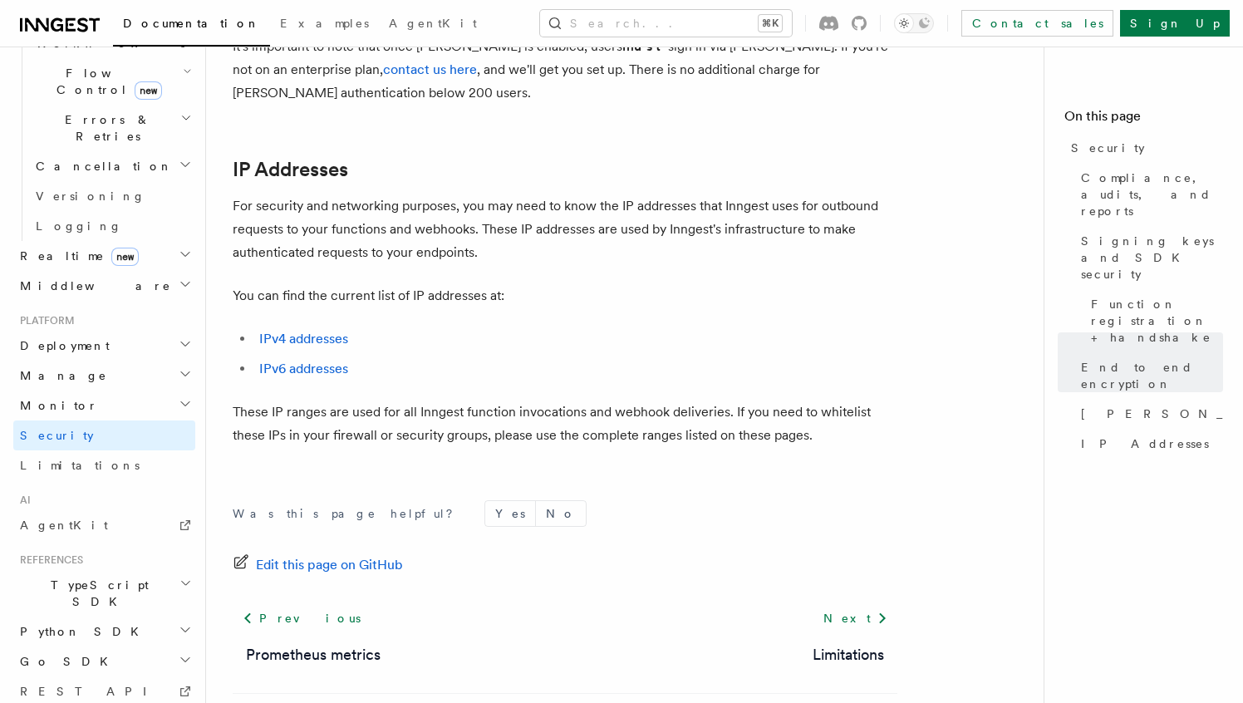
scroll to position [2159, 0]
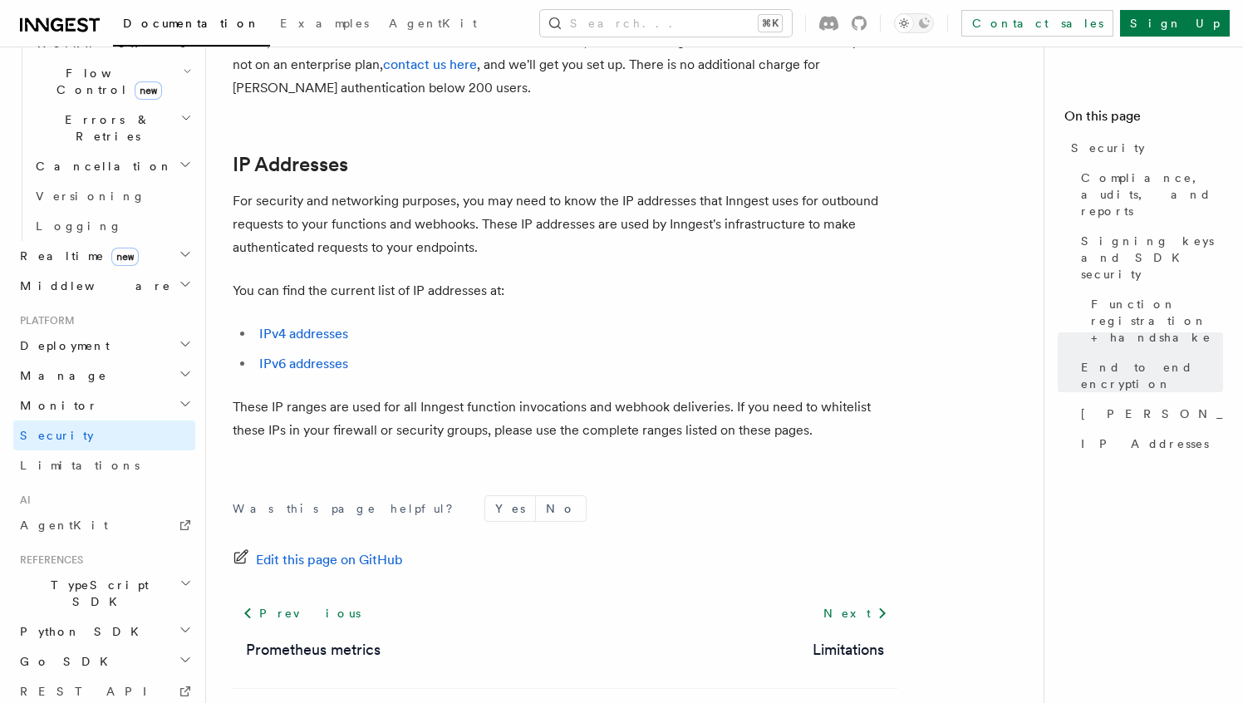
click at [111, 331] on h2 "Deployment" at bounding box center [104, 346] width 182 height 30
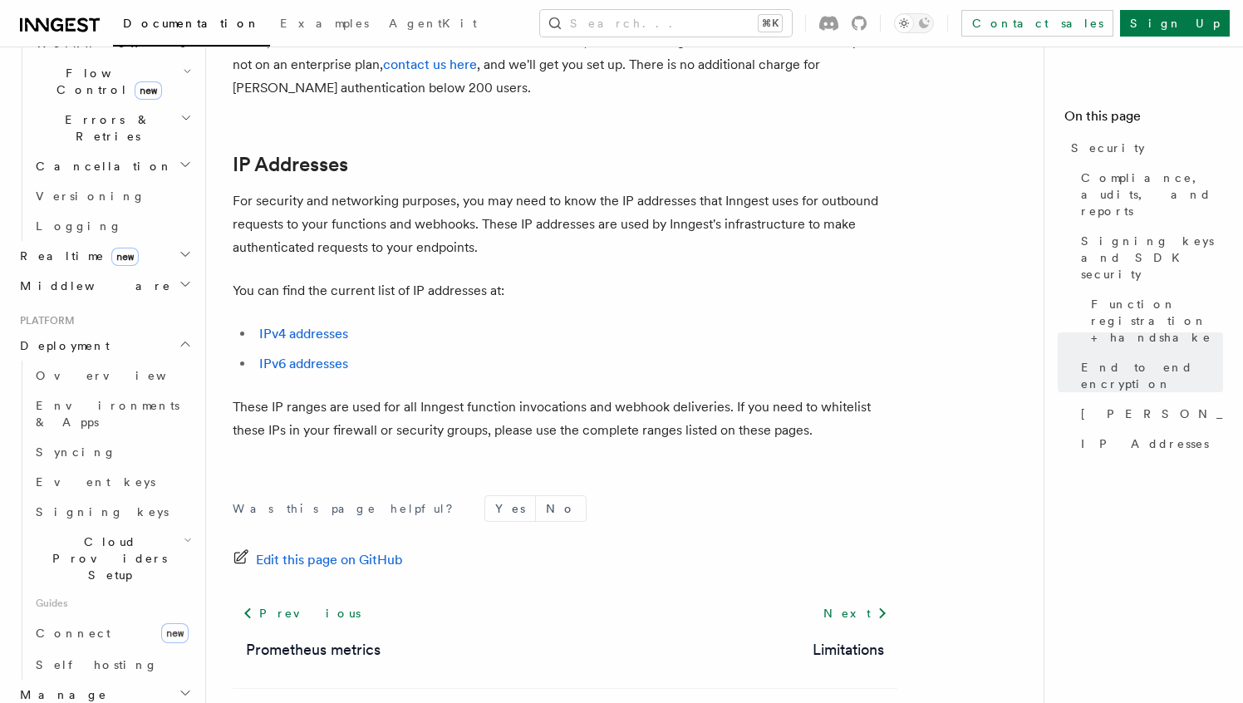
click at [111, 331] on h2 "Deployment" at bounding box center [104, 346] width 182 height 30
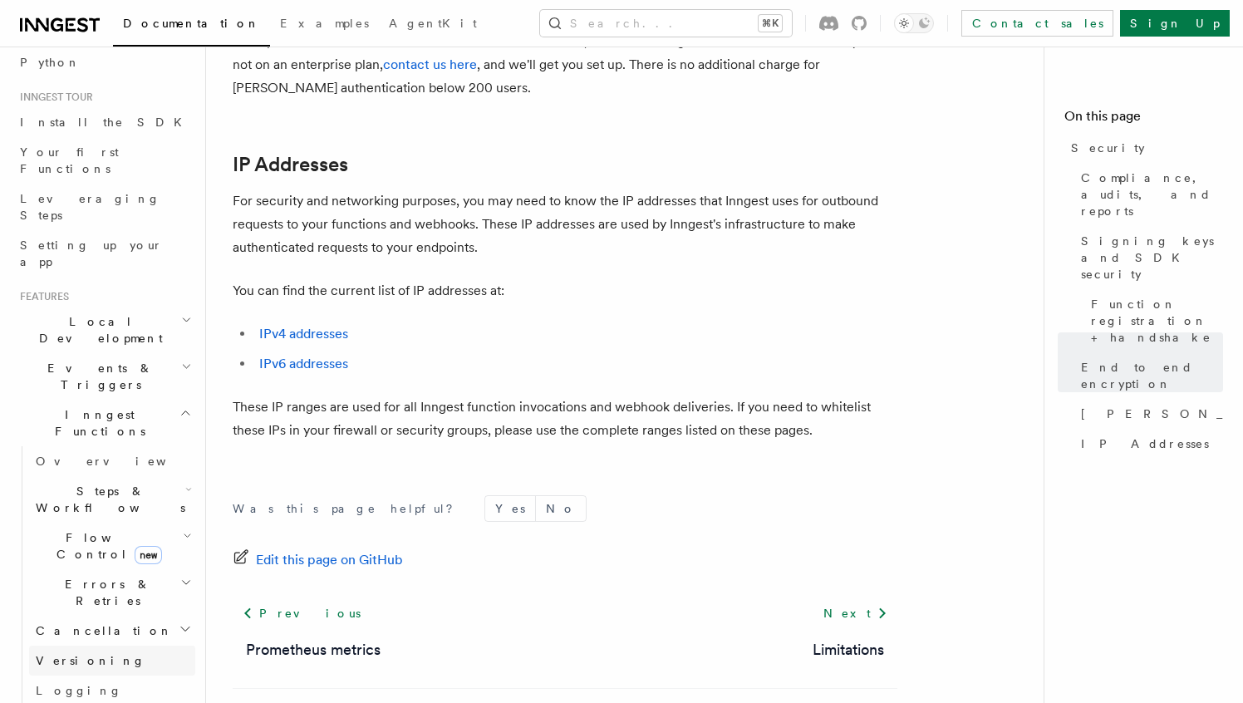
scroll to position [45, 0]
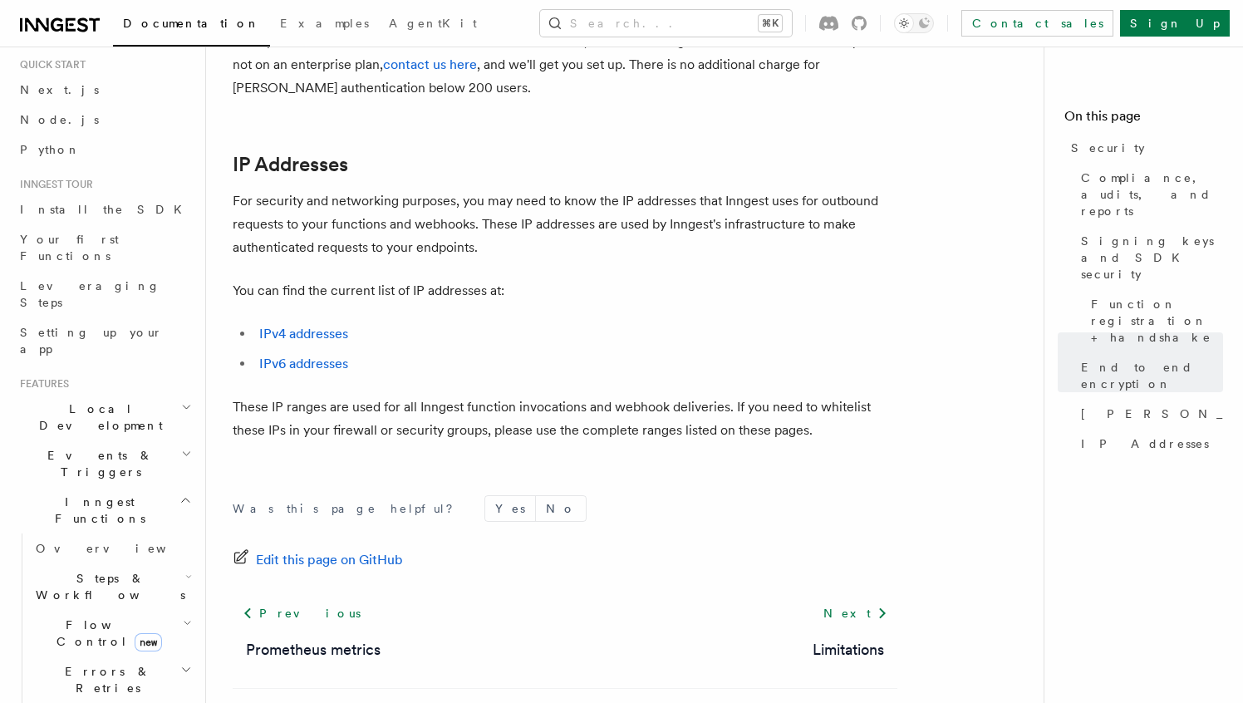
click at [127, 394] on h2 "Local Development" at bounding box center [104, 417] width 182 height 47
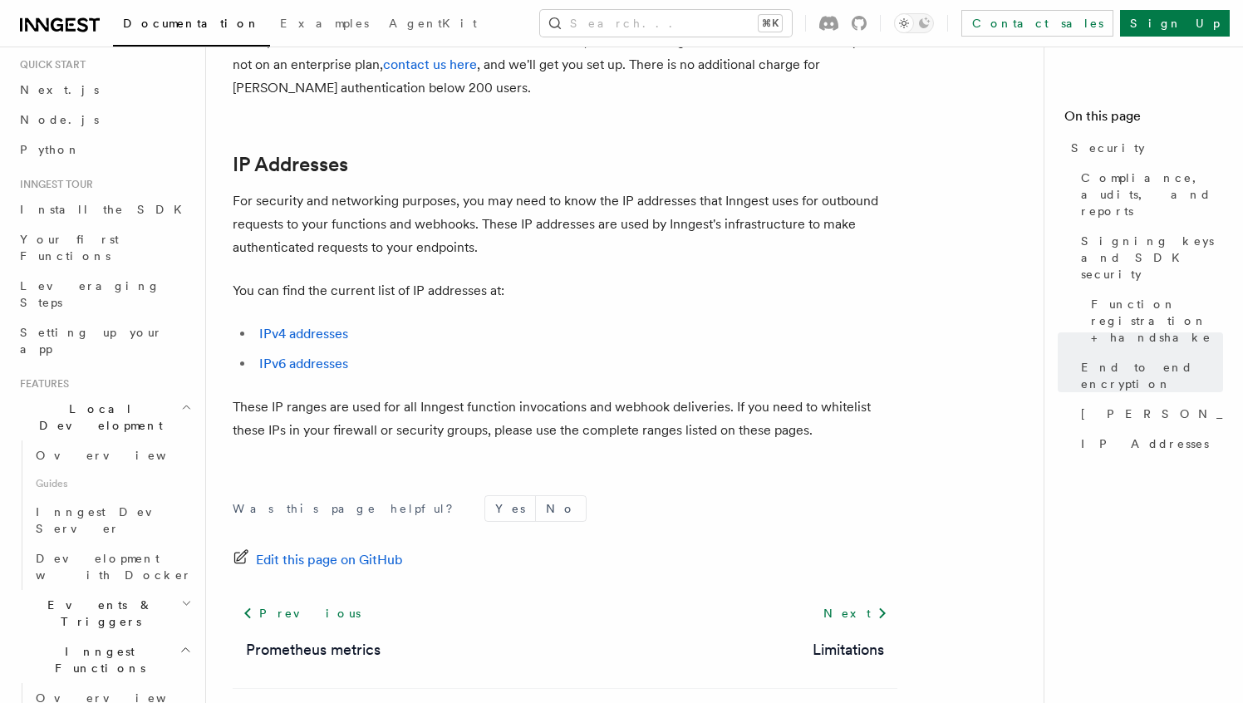
click at [127, 394] on h2 "Local Development" at bounding box center [104, 417] width 182 height 47
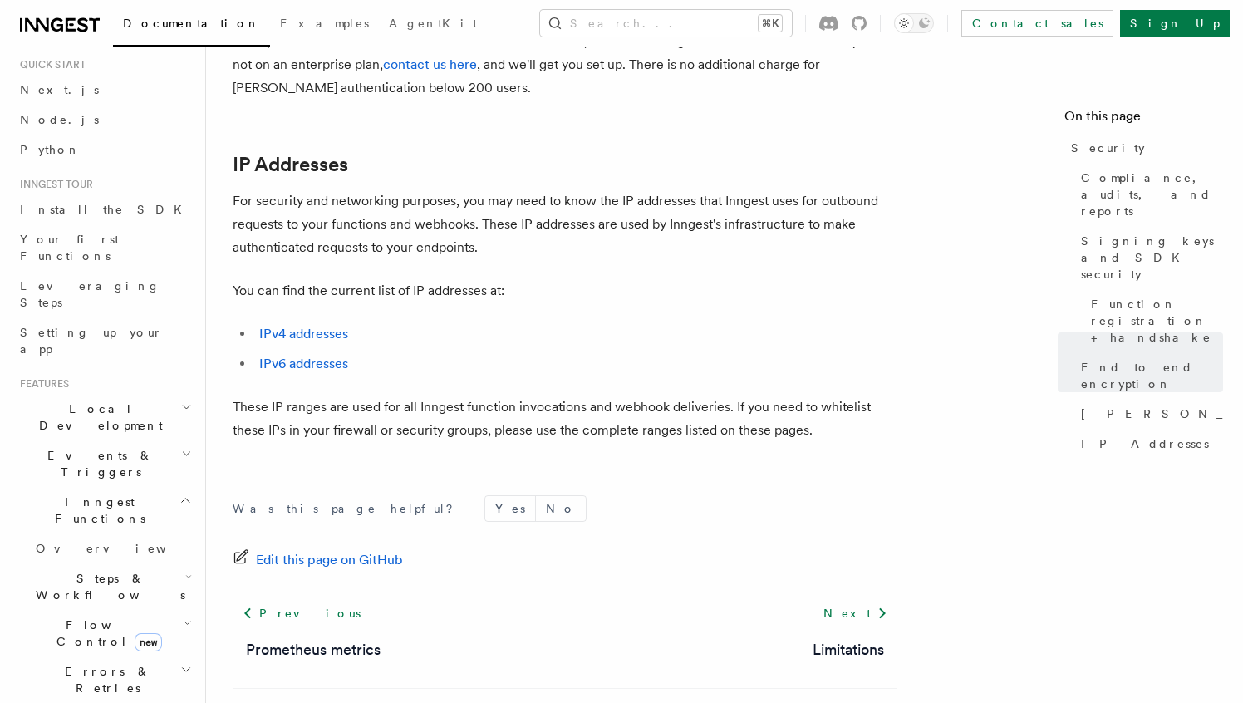
click at [127, 394] on h2 "Local Development" at bounding box center [104, 417] width 182 height 47
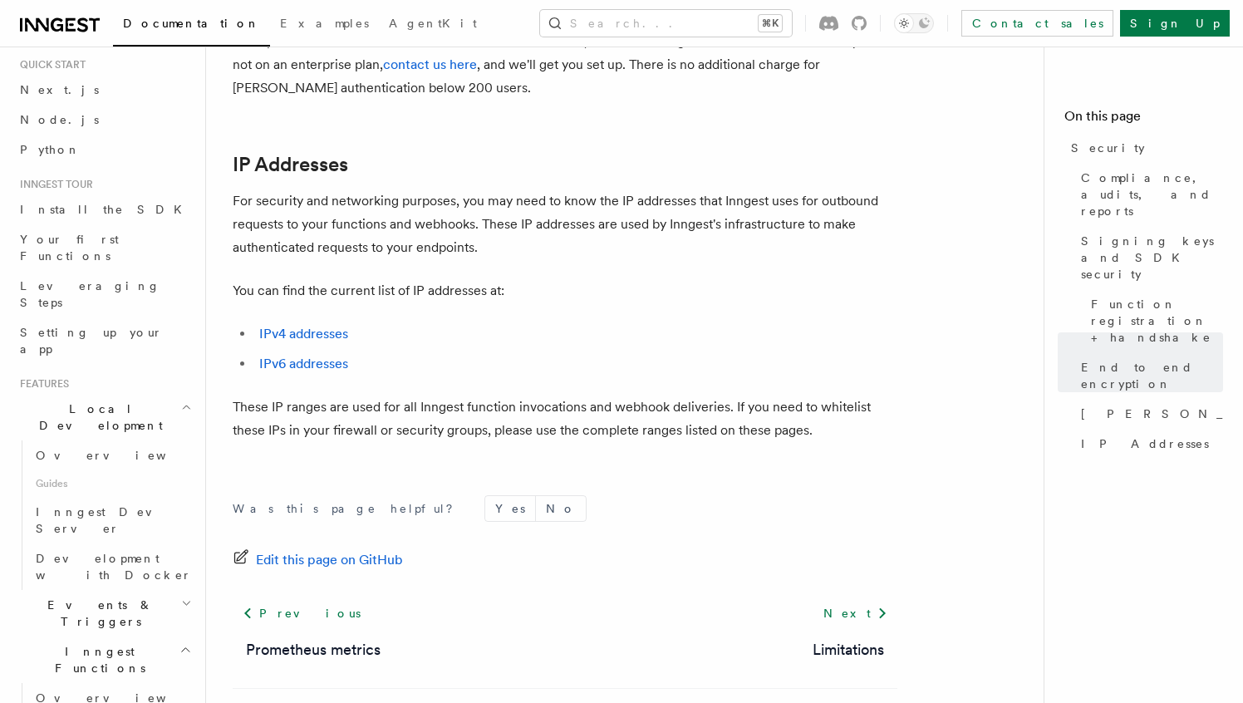
click at [127, 394] on h2 "Local Development" at bounding box center [104, 417] width 182 height 47
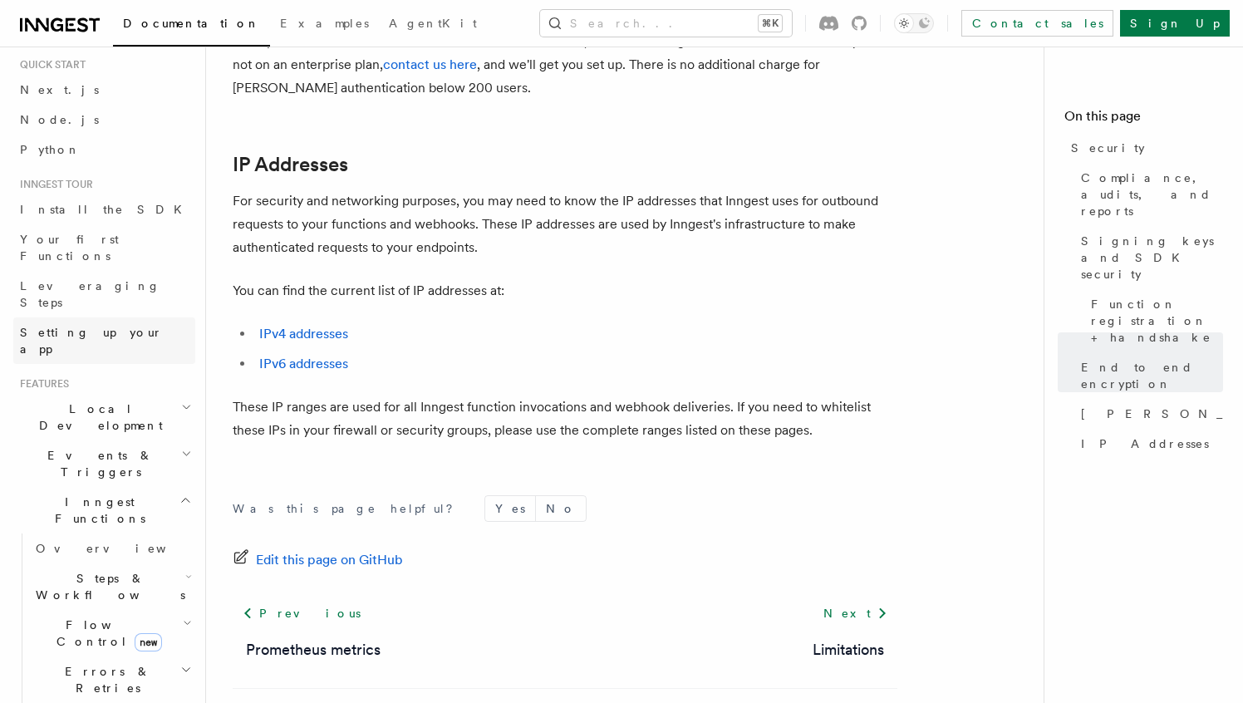
click at [119, 326] on span "Setting up your app" at bounding box center [91, 341] width 143 height 30
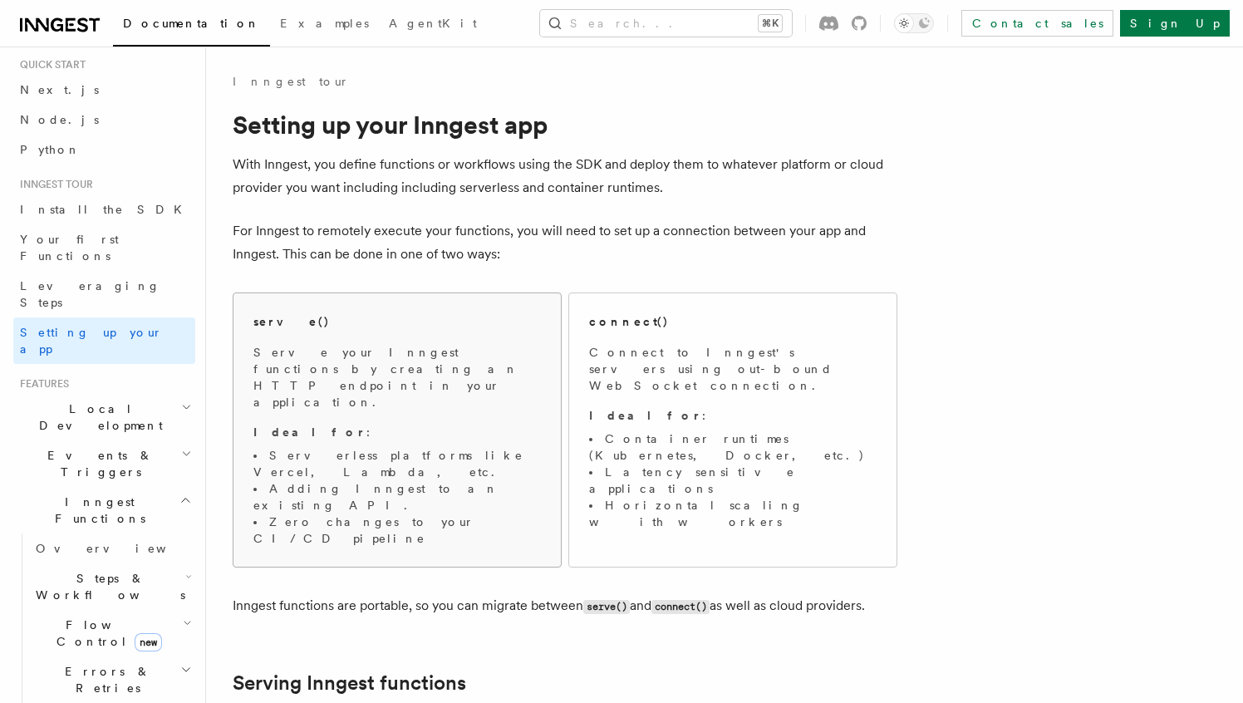
click at [336, 424] on p "Ideal for :" at bounding box center [396, 432] width 287 height 17
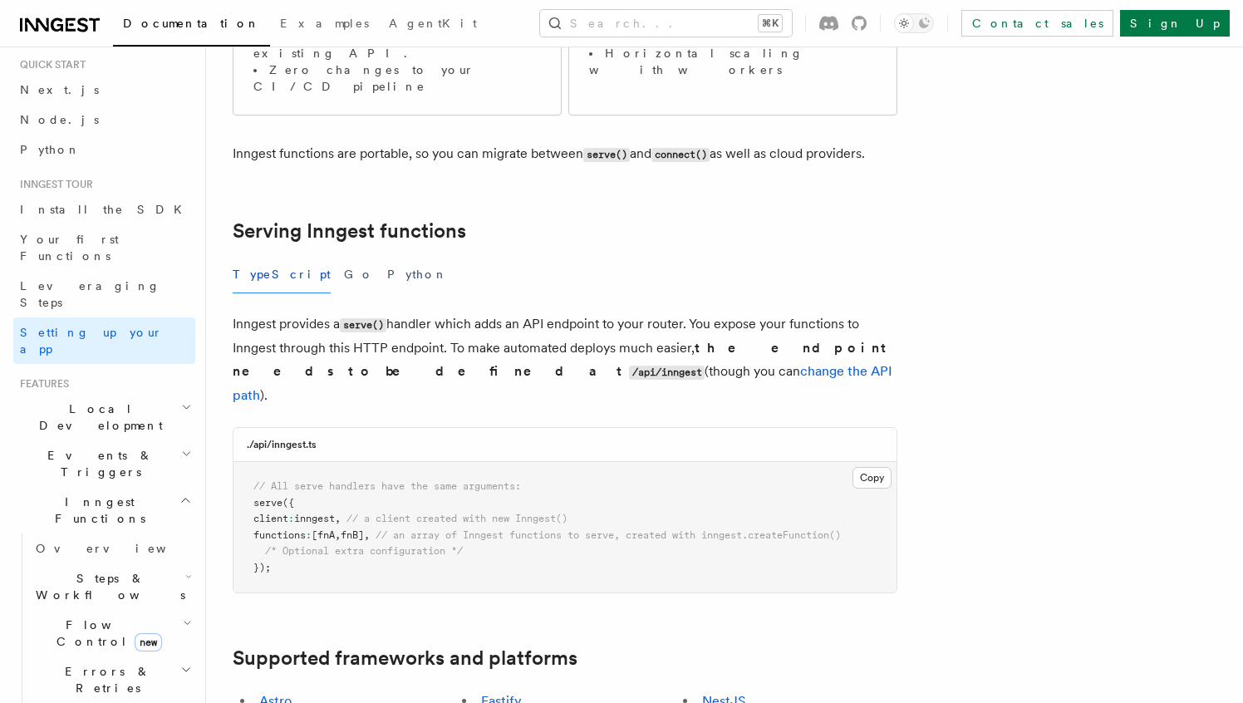
scroll to position [453, 0]
click at [344, 255] on button "Go" at bounding box center [359, 273] width 30 height 37
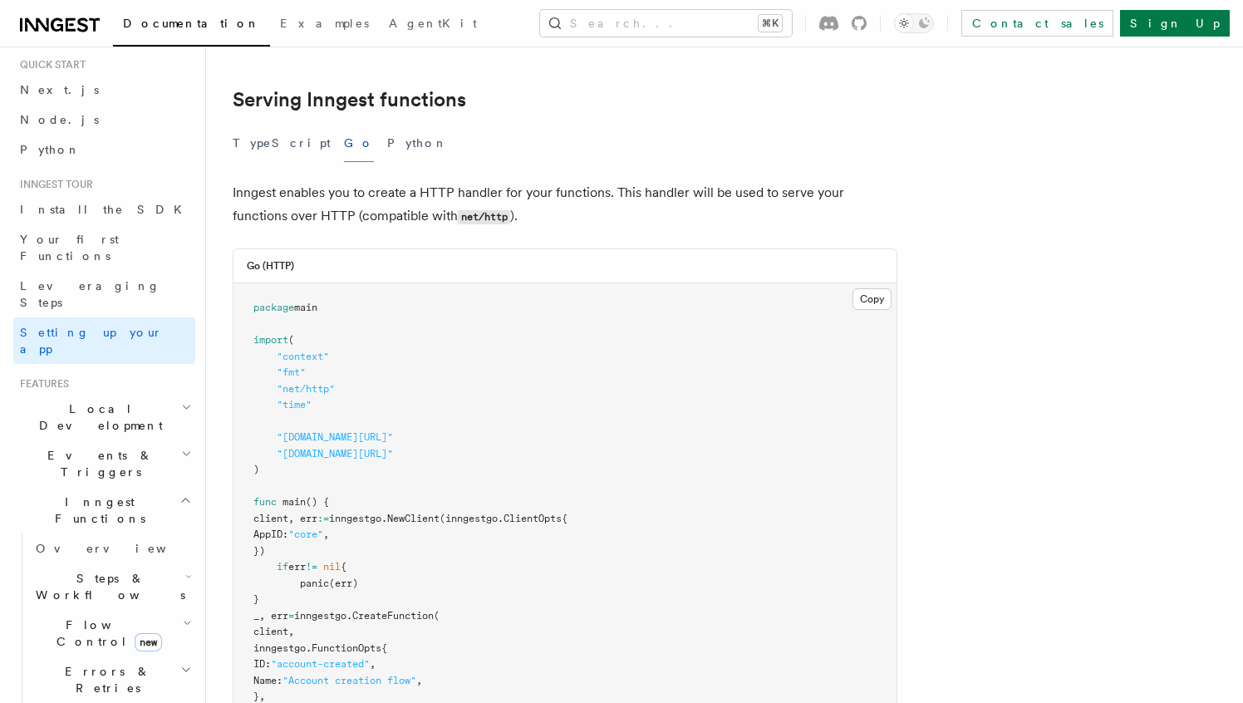
scroll to position [518, 0]
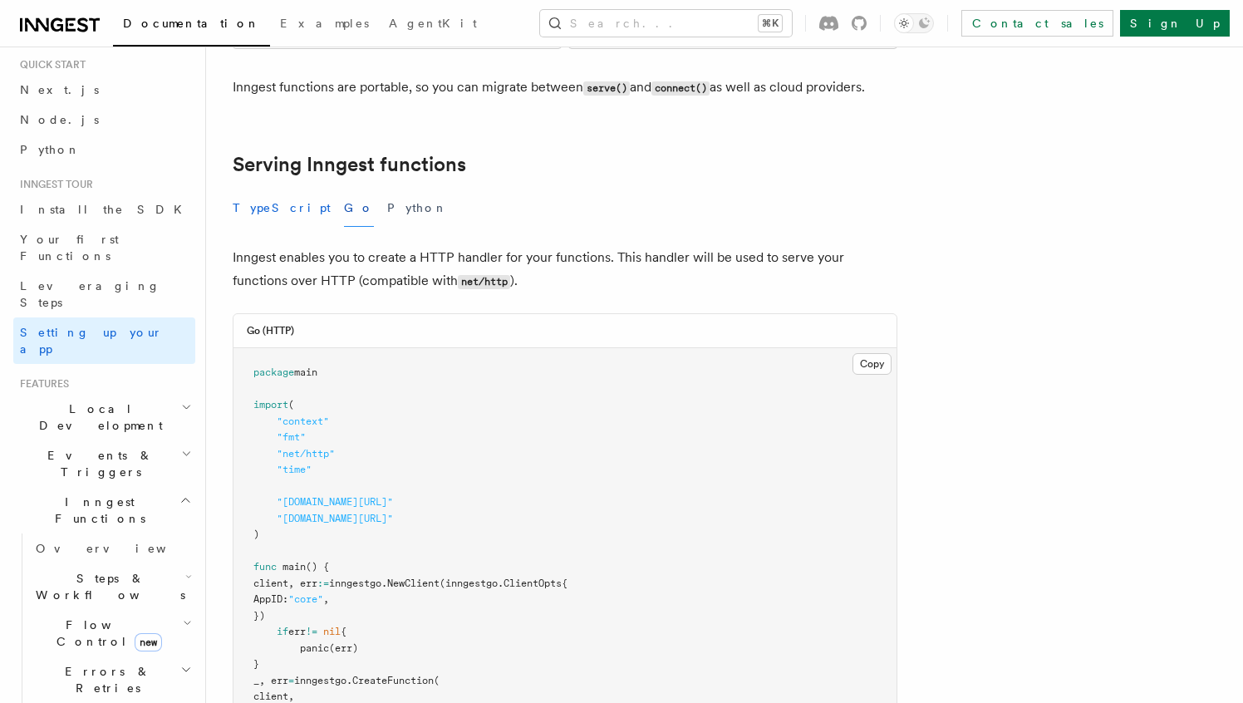
click at [268, 189] on button "TypeScript" at bounding box center [282, 207] width 98 height 37
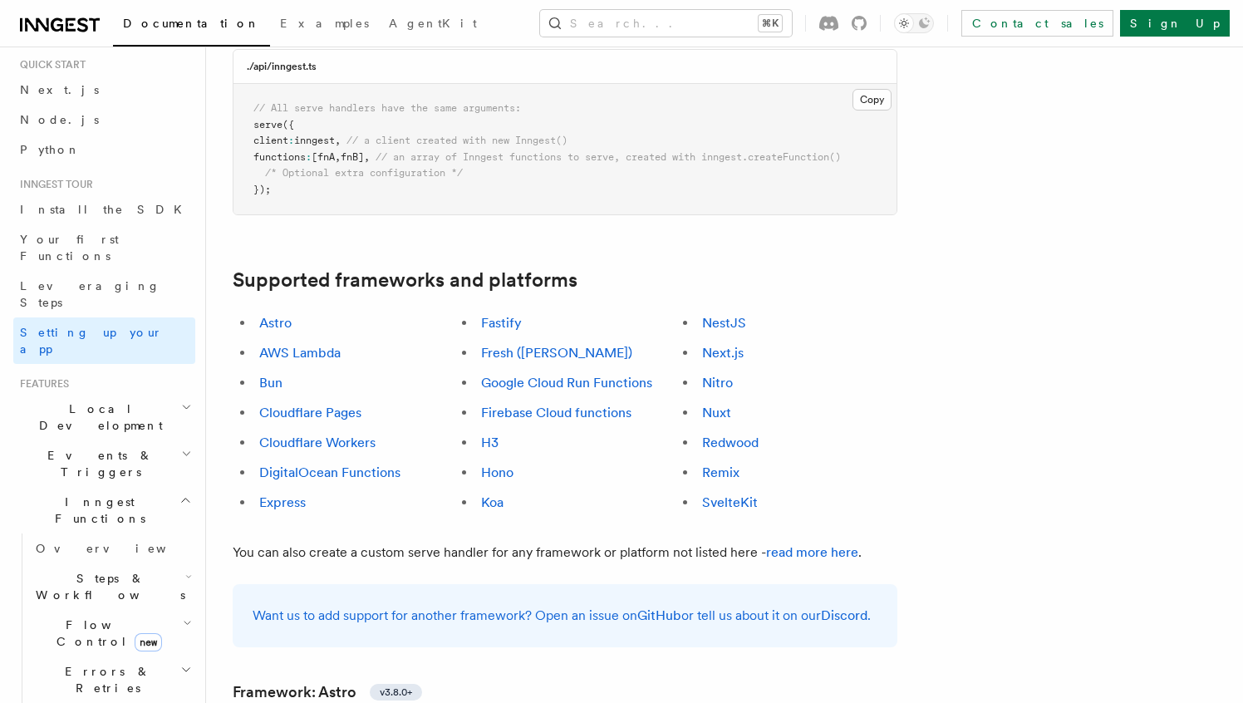
scroll to position [857, 0]
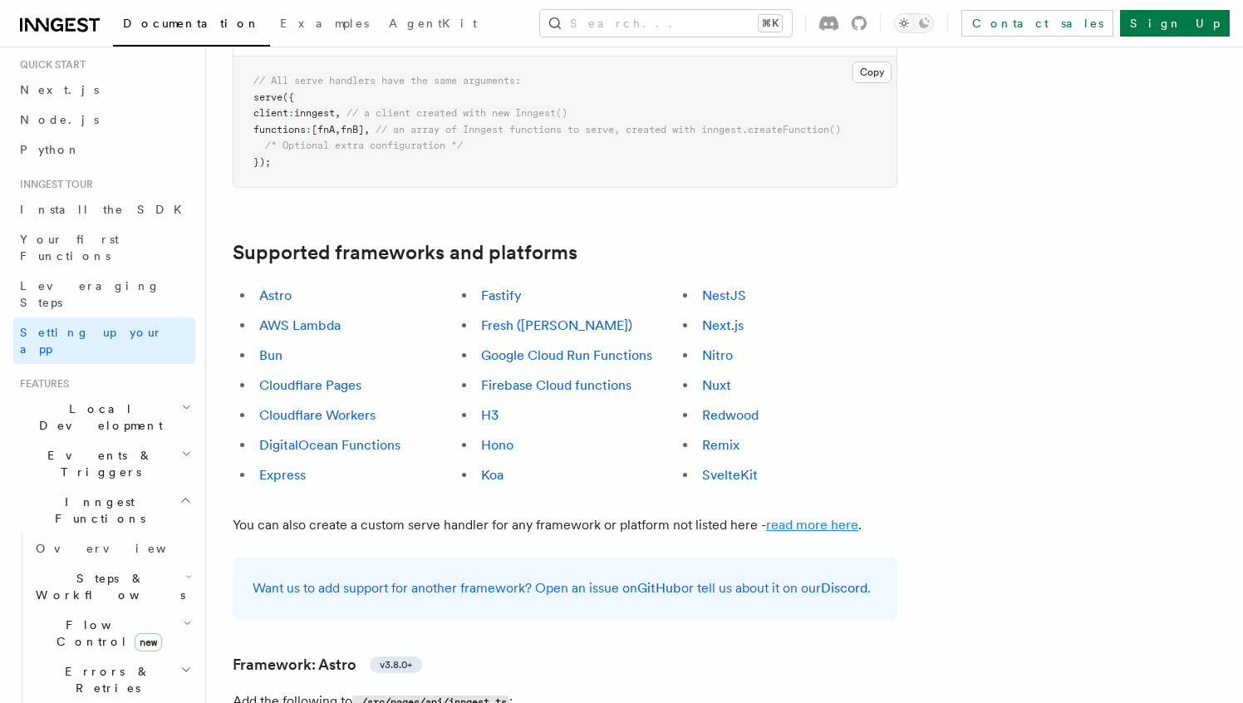
click at [812, 517] on link "read more here" at bounding box center [812, 525] width 92 height 16
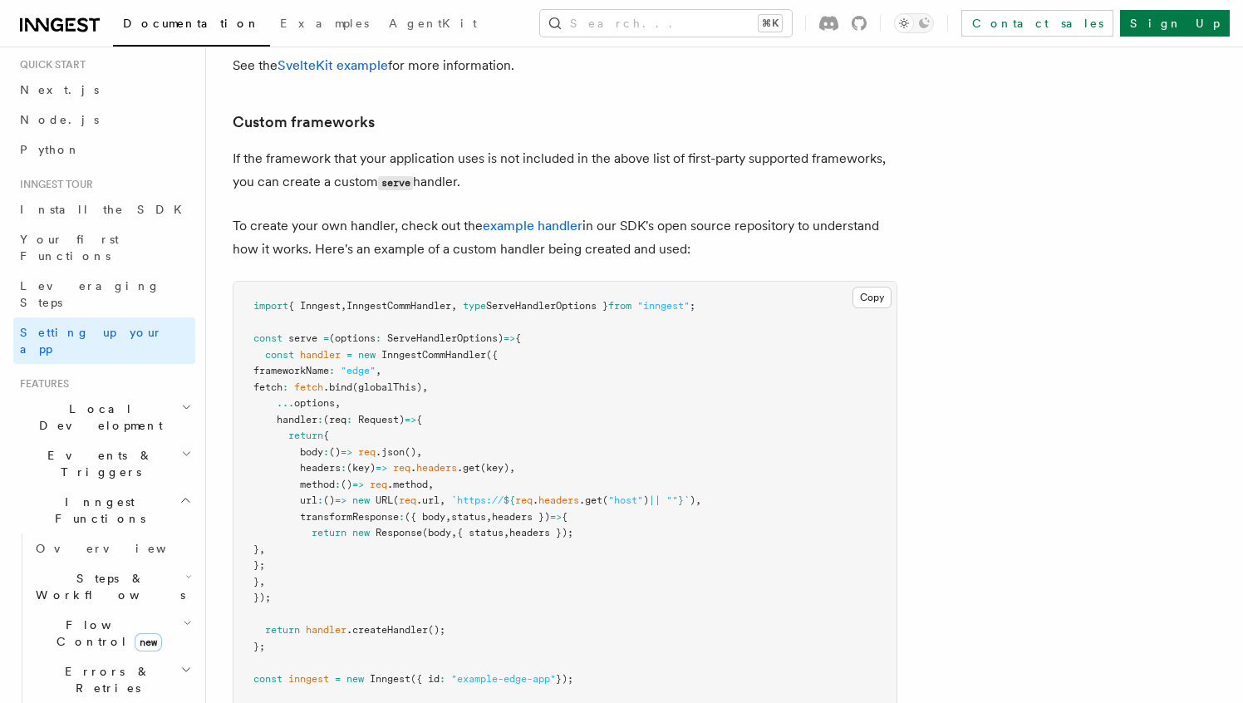
scroll to position [13248, 0]
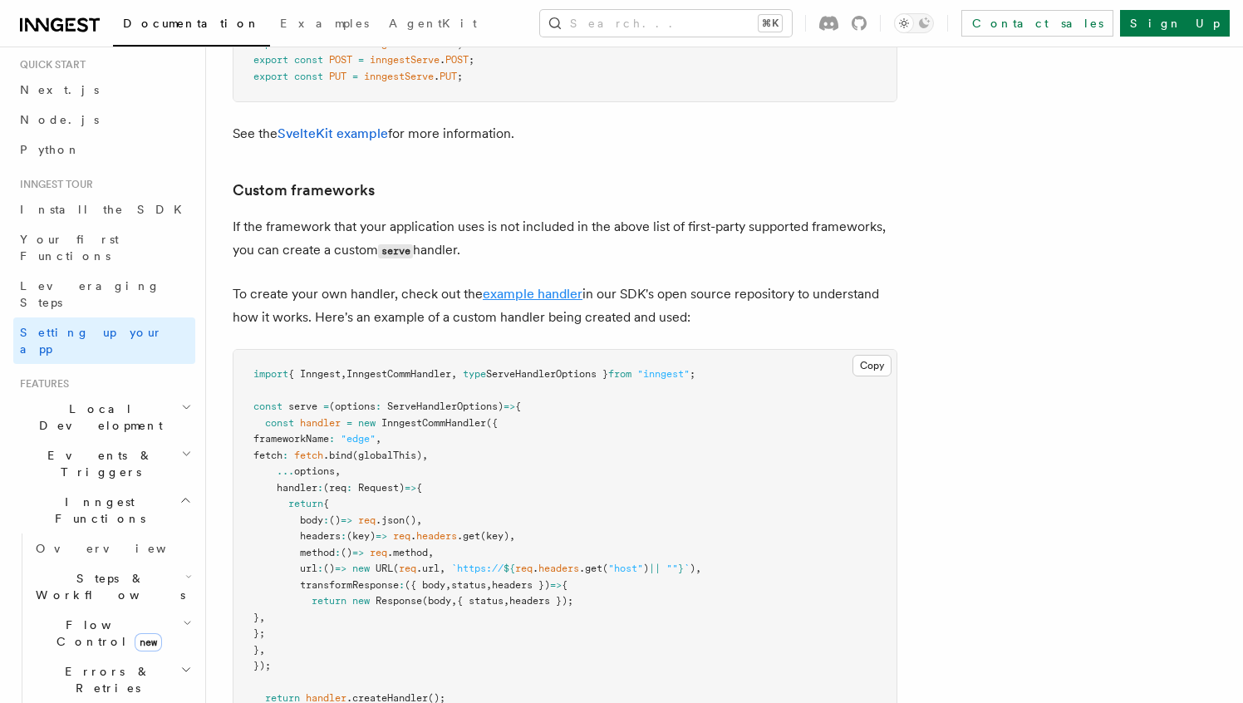
click at [548, 286] on link "example handler" at bounding box center [533, 294] width 100 height 16
